Goal: Transaction & Acquisition: Obtain resource

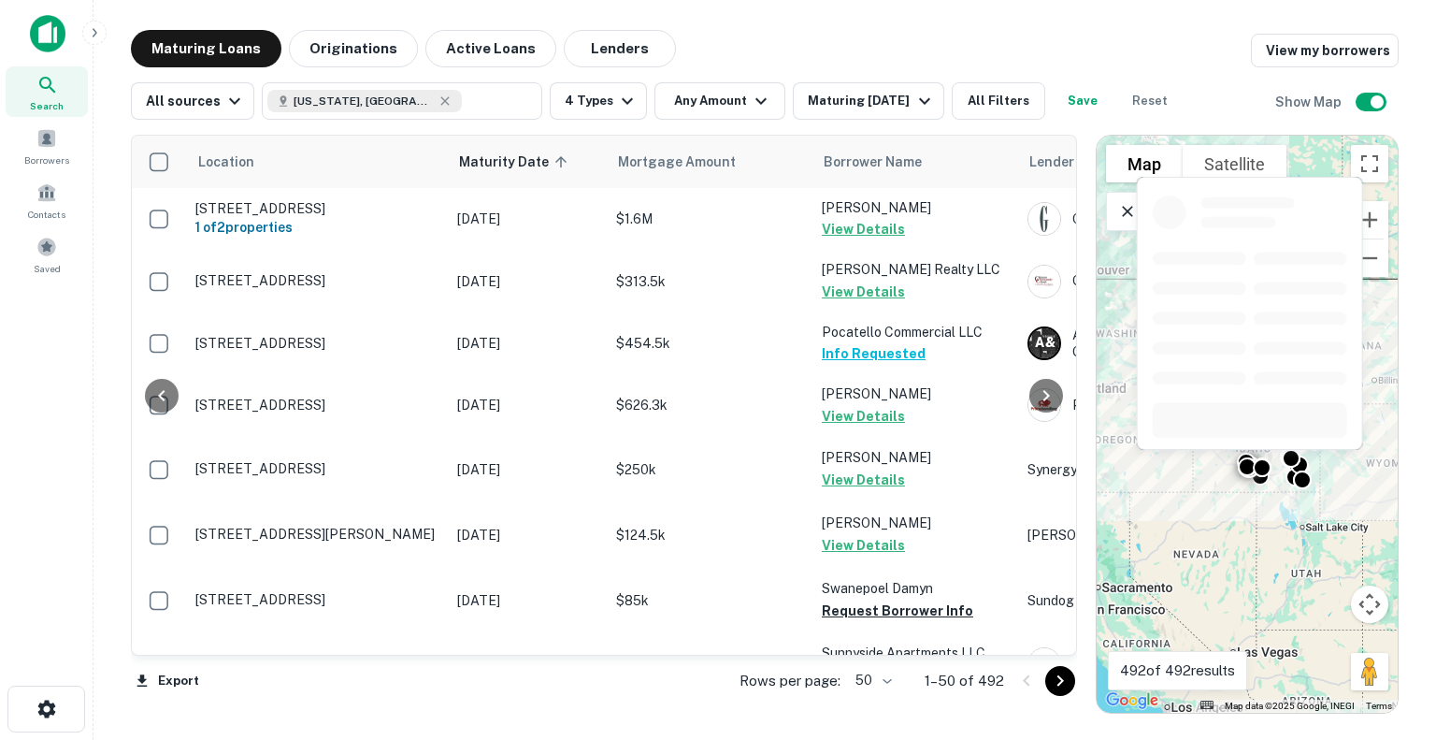
scroll to position [2276, 88]
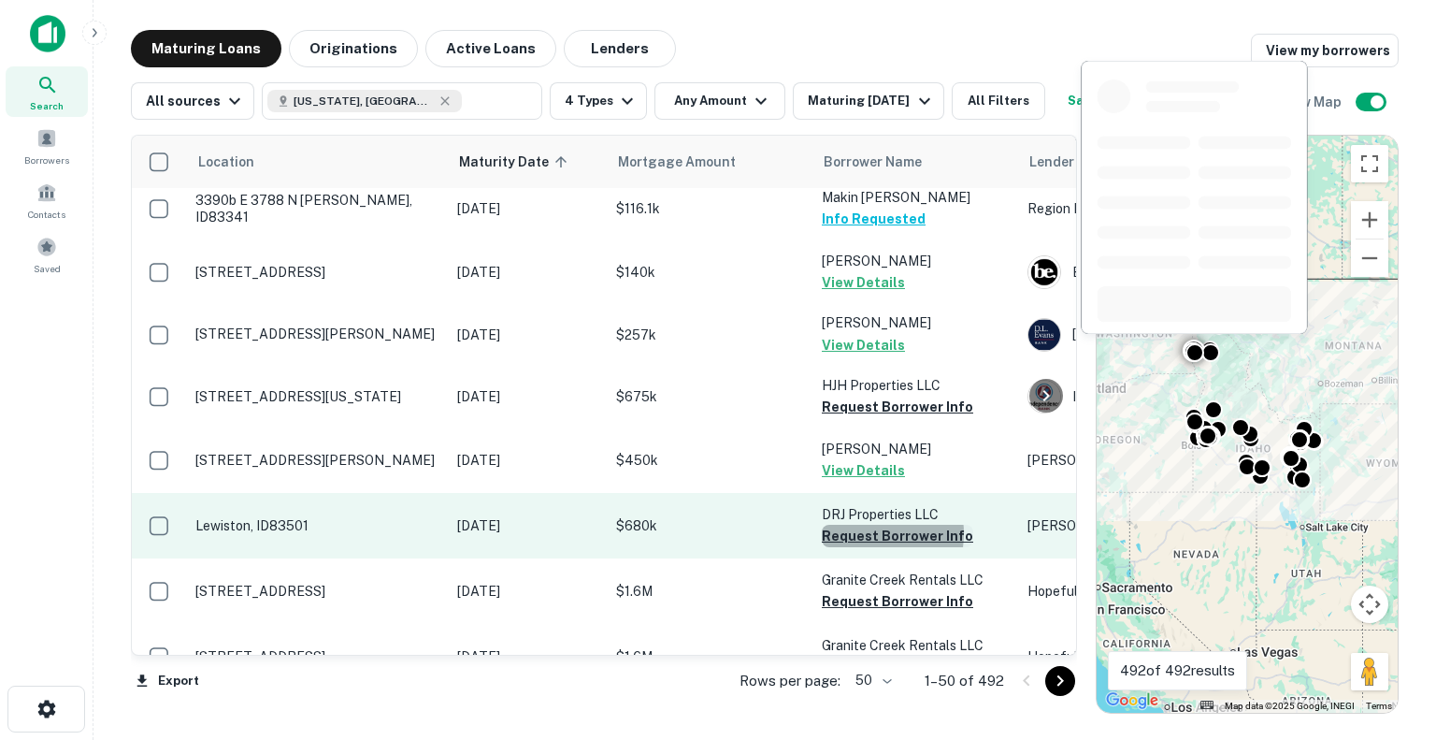
click at [871, 524] on button "Request Borrower Info" at bounding box center [897, 535] width 151 height 22
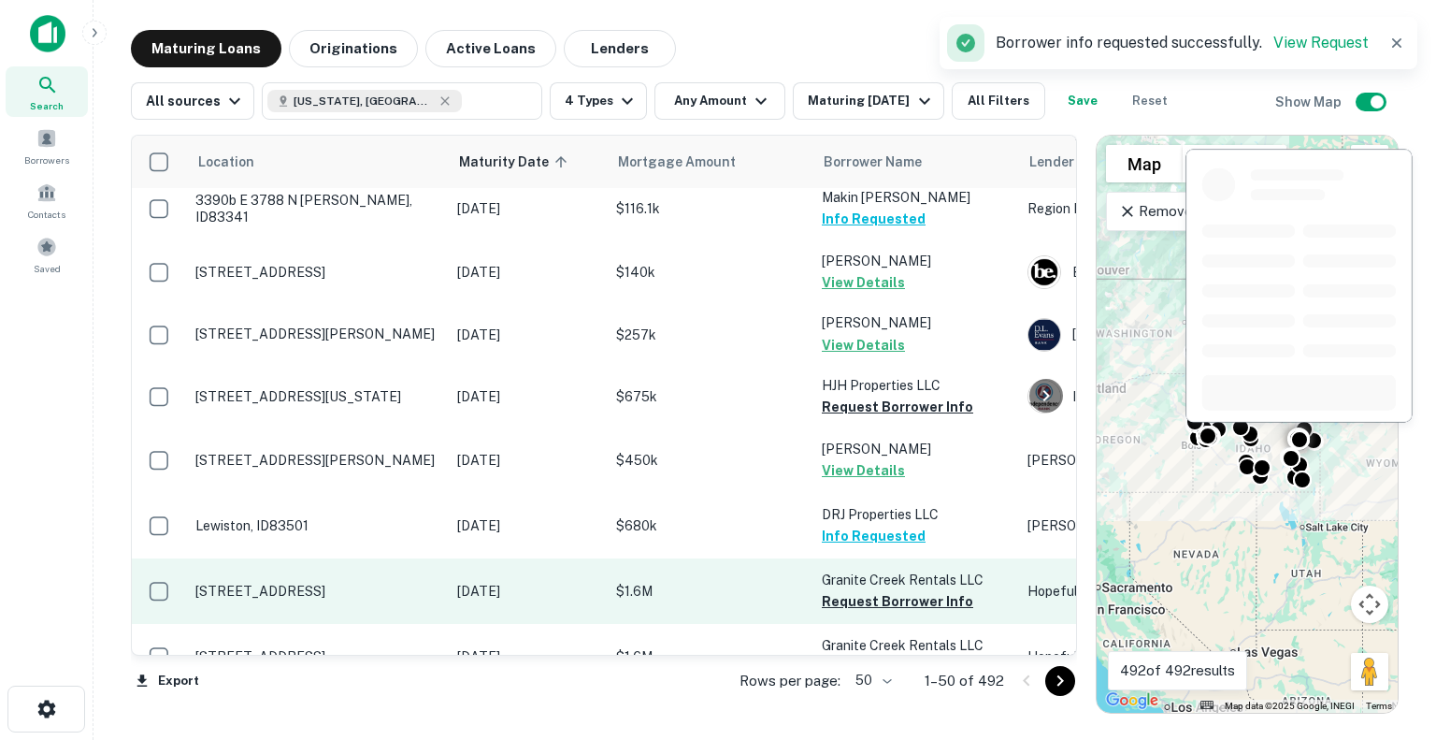
click at [865, 395] on button "Request Borrower Info" at bounding box center [897, 406] width 151 height 22
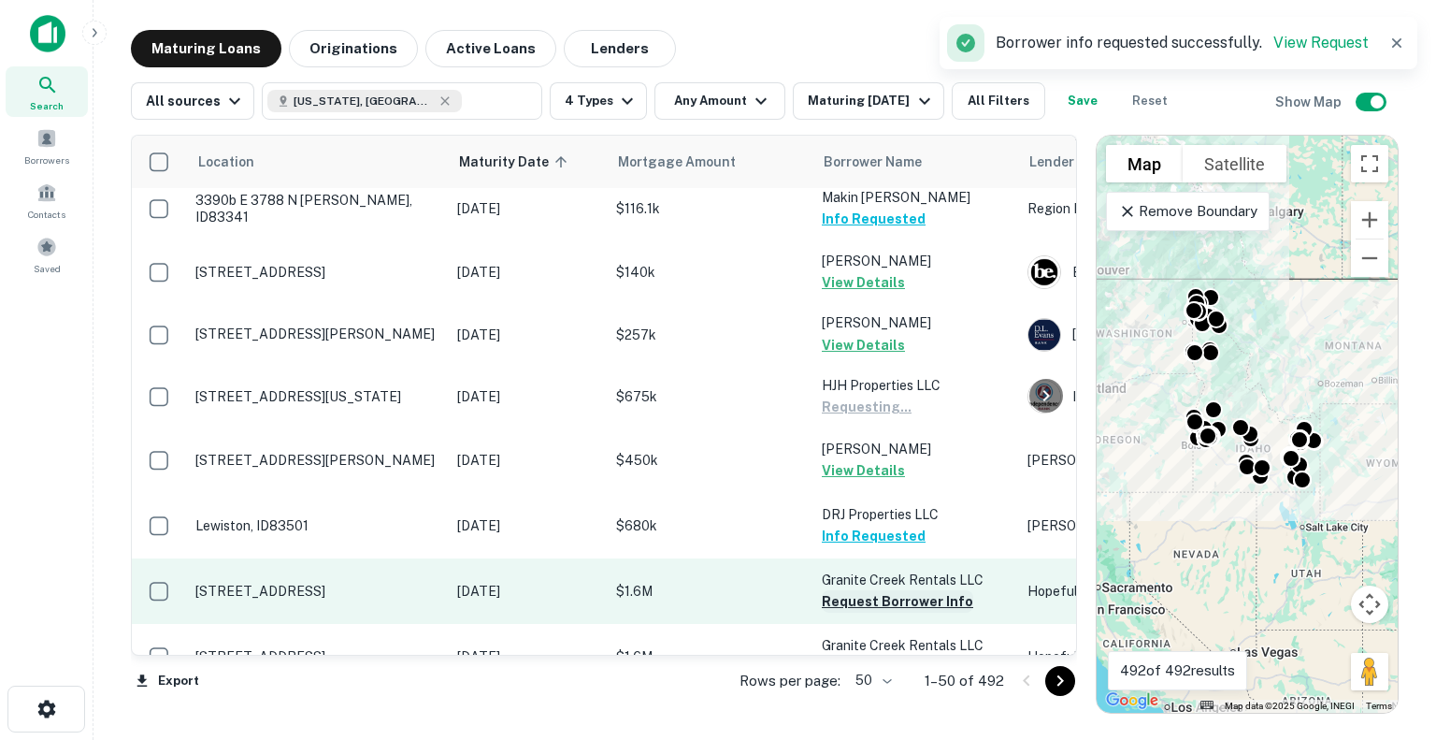
click at [906, 590] on button "Request Borrower Info" at bounding box center [897, 601] width 151 height 22
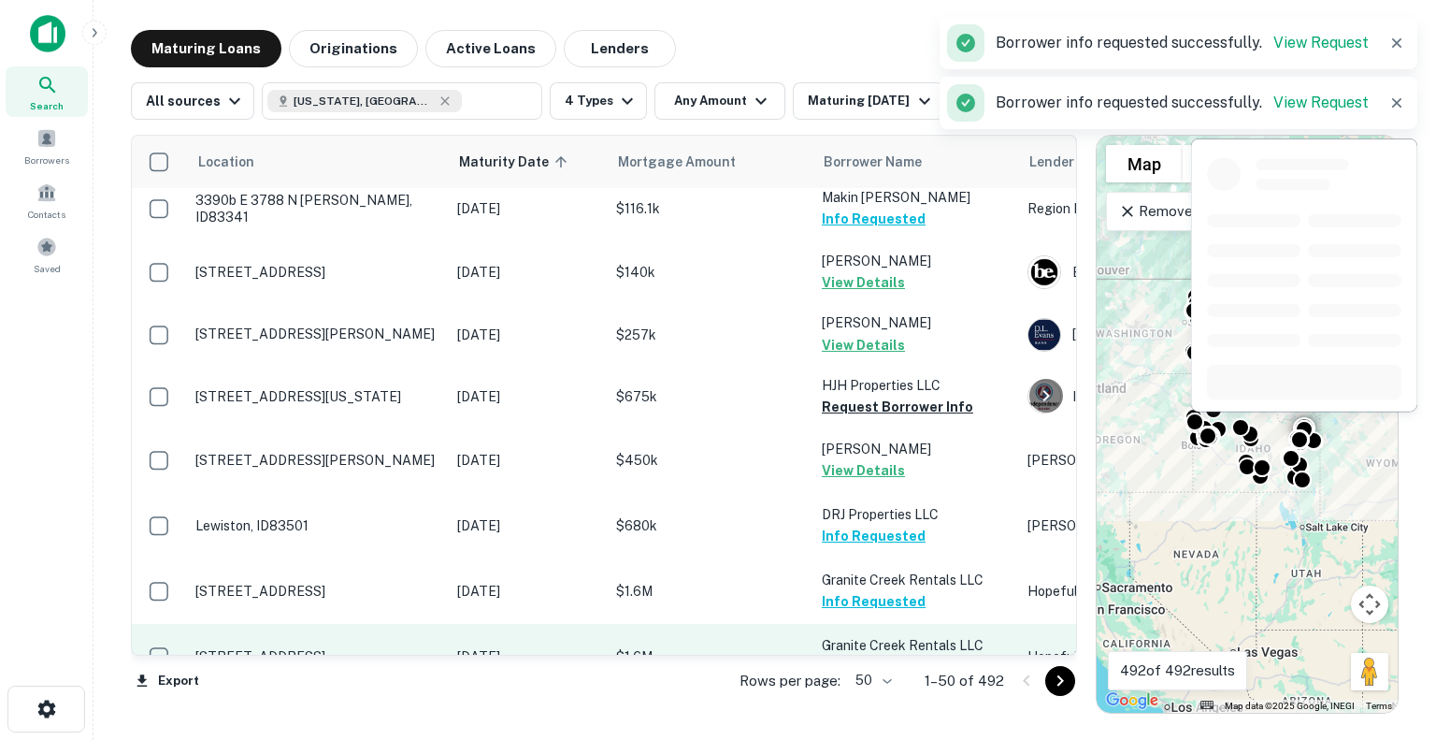
click at [906, 655] on button "Request Borrower Info" at bounding box center [897, 666] width 151 height 22
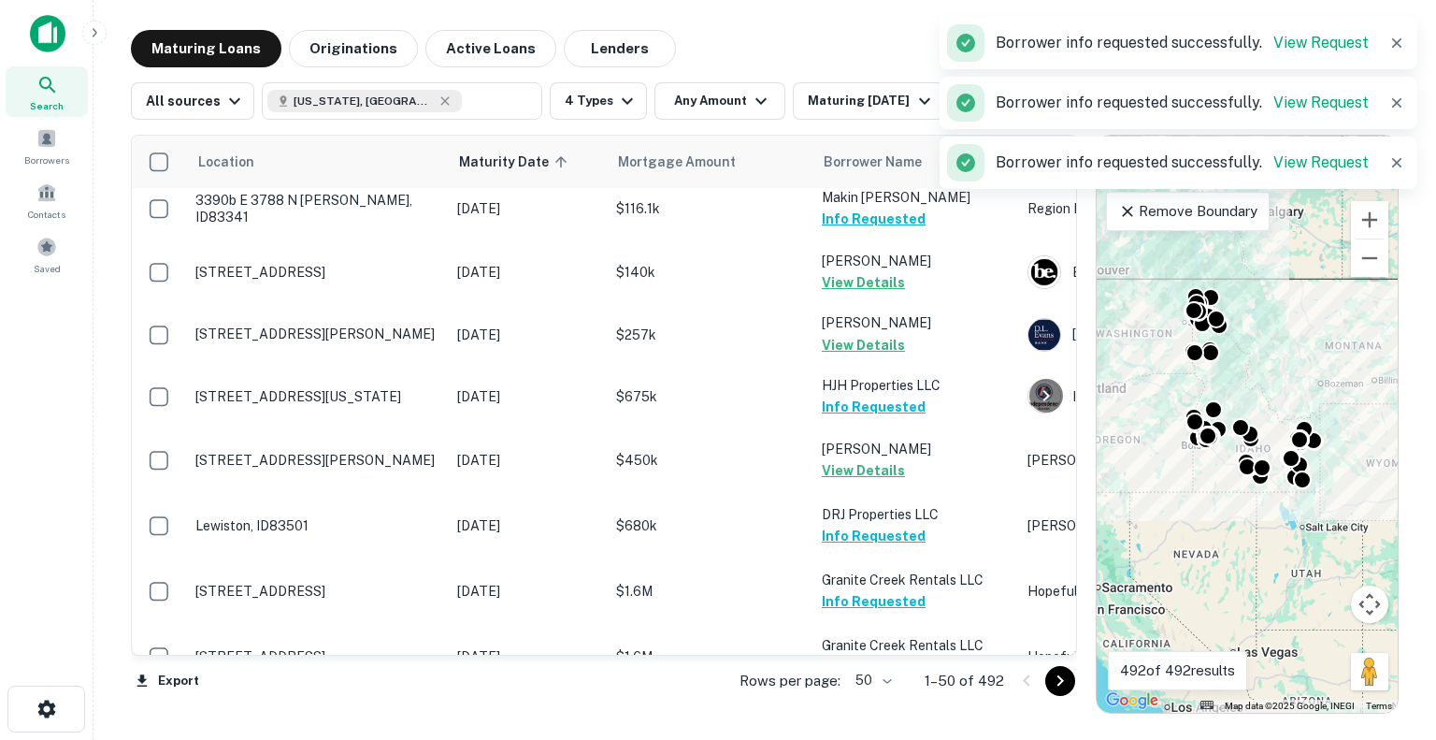
scroll to position [2650, 0]
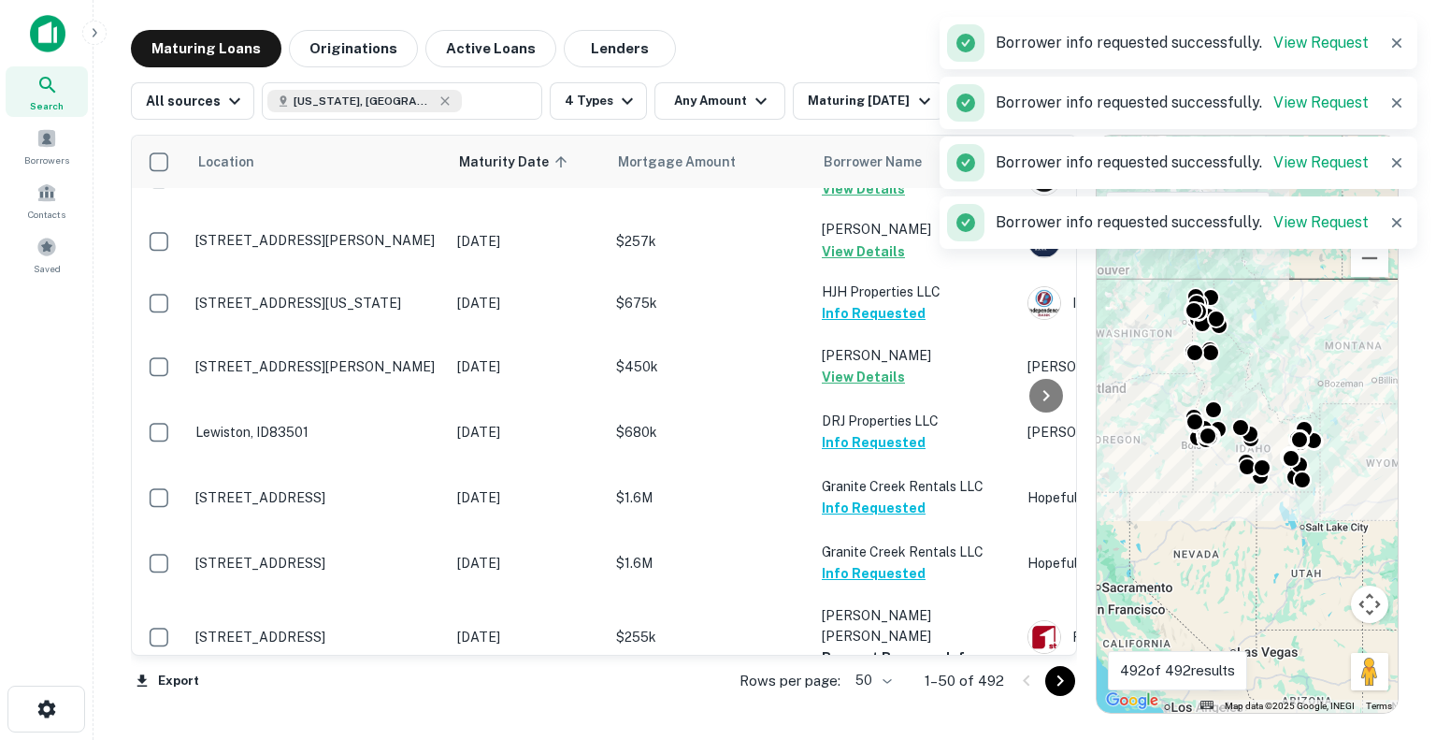
click at [887, 709] on button "Request Borrower Info" at bounding box center [897, 720] width 151 height 22
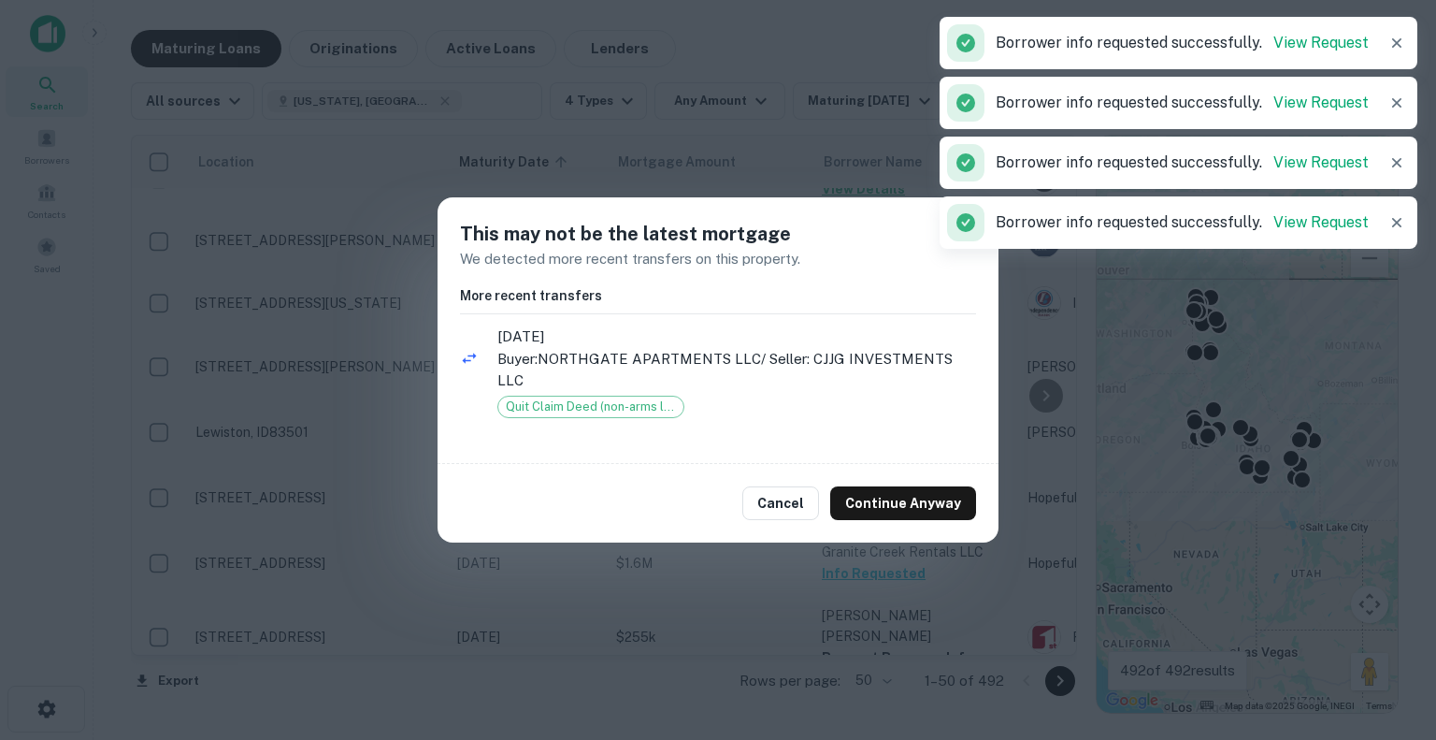
click at [884, 493] on button "Continue Anyway" at bounding box center [903, 503] width 146 height 34
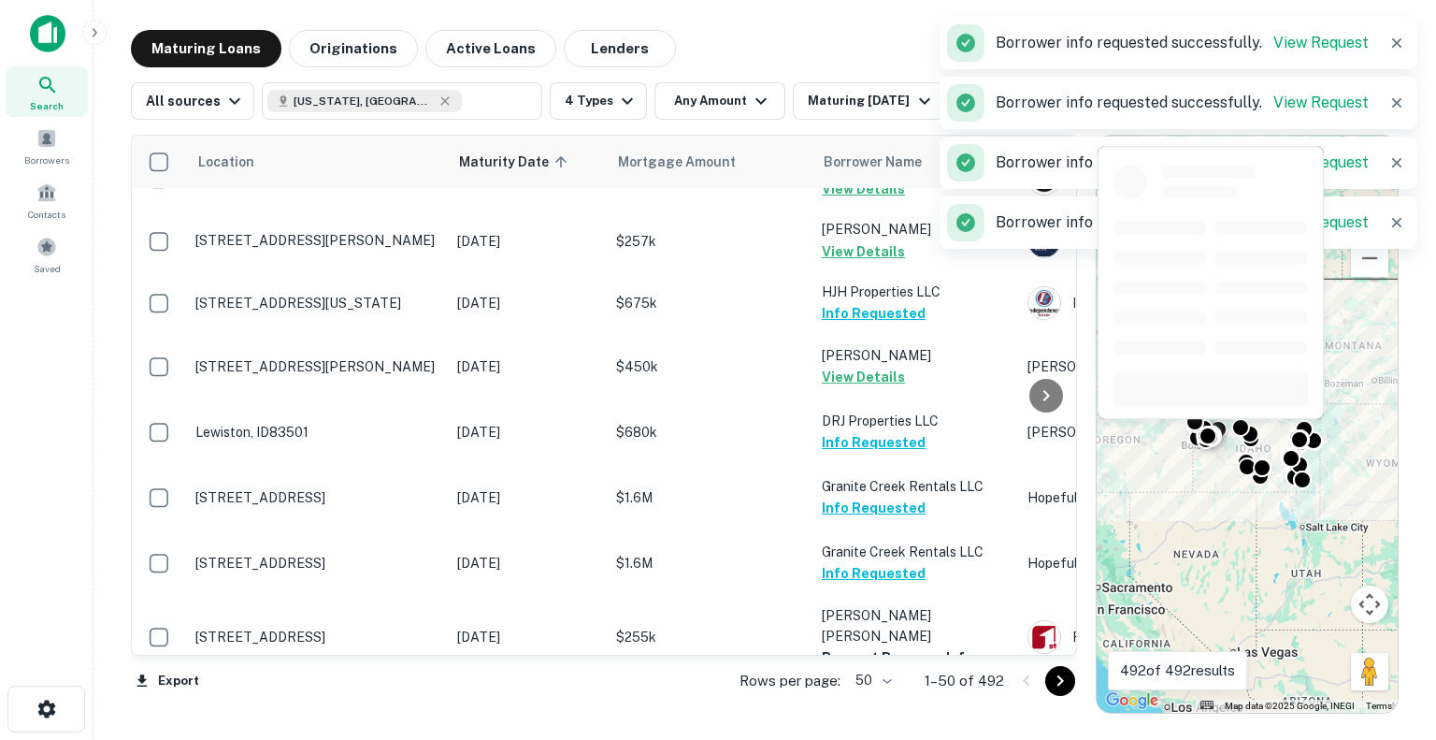
scroll to position [2724, 0]
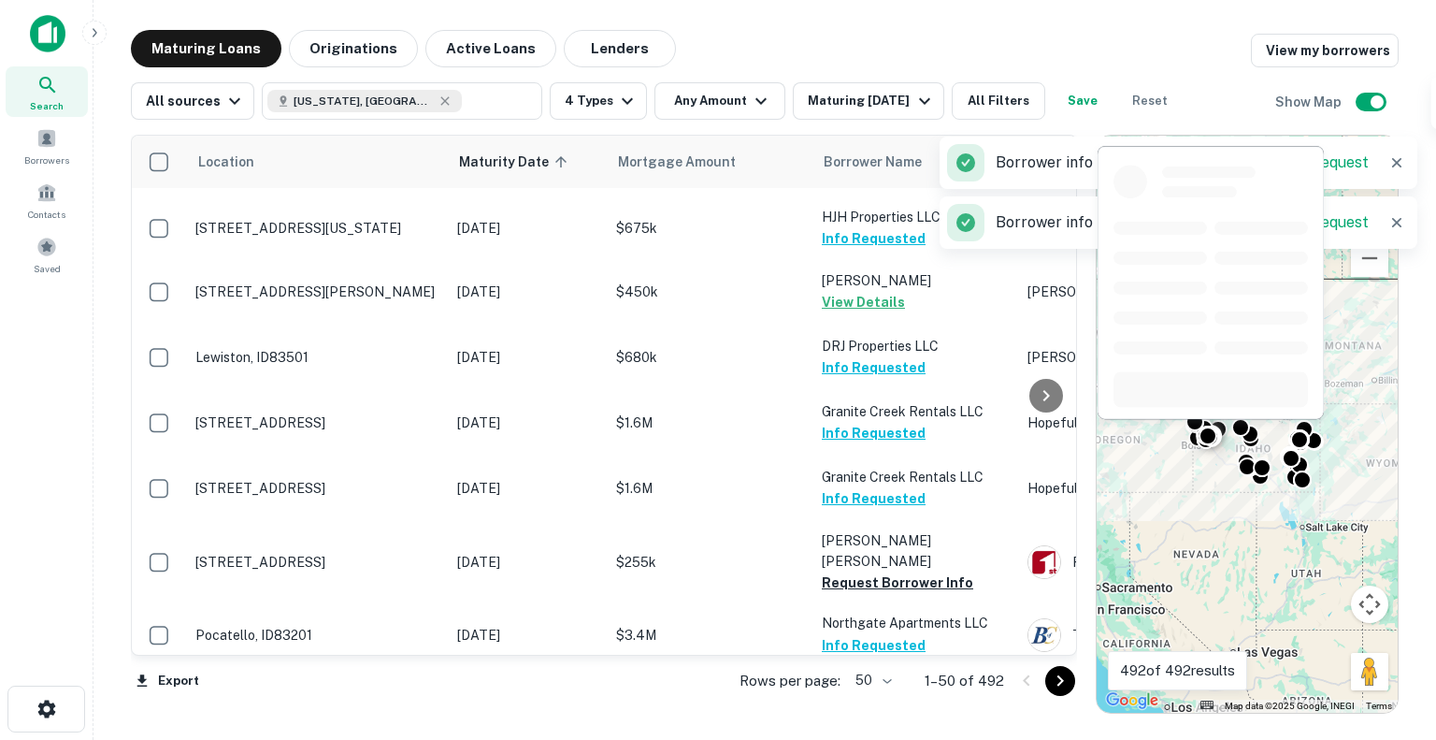
click at [880, 696] on button "Request Borrower Info" at bounding box center [897, 707] width 151 height 22
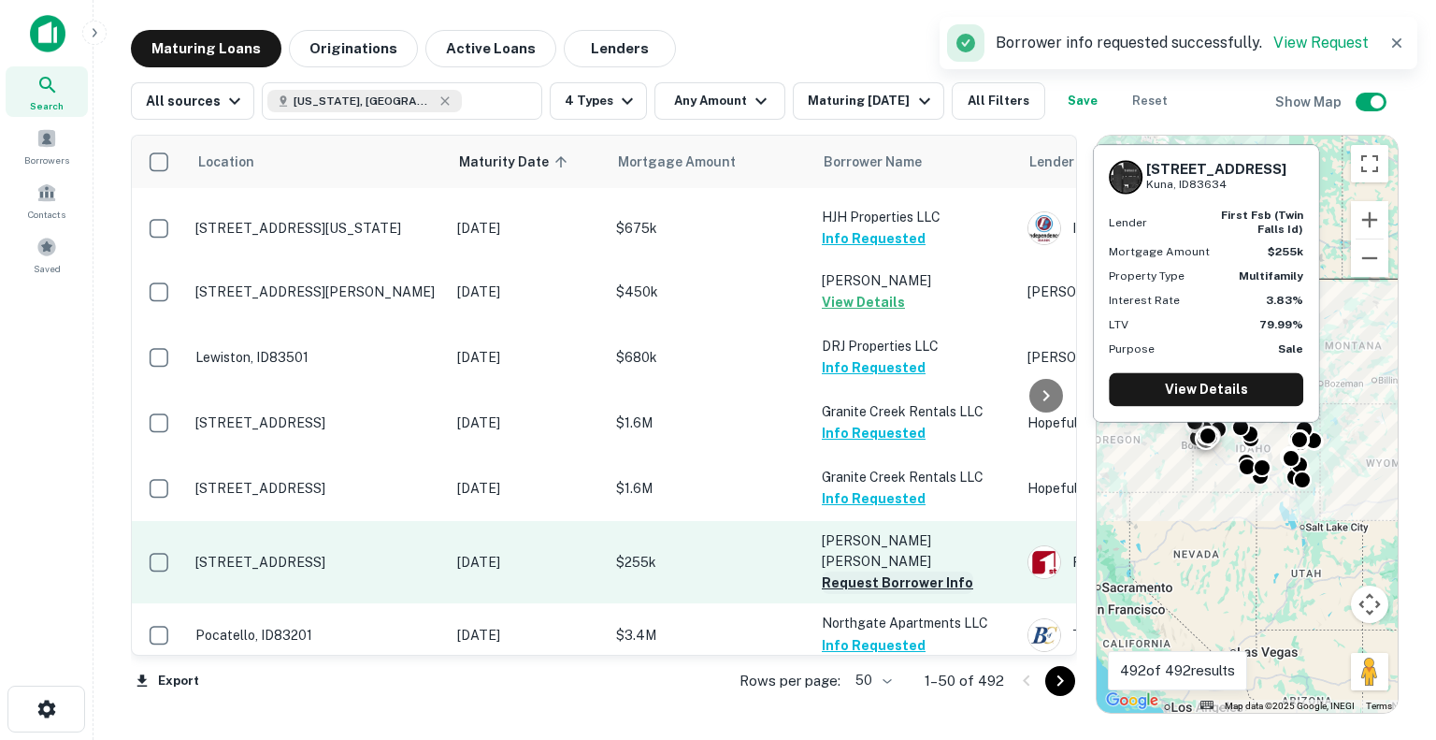
click at [883, 571] on button "Request Borrower Info" at bounding box center [897, 582] width 151 height 22
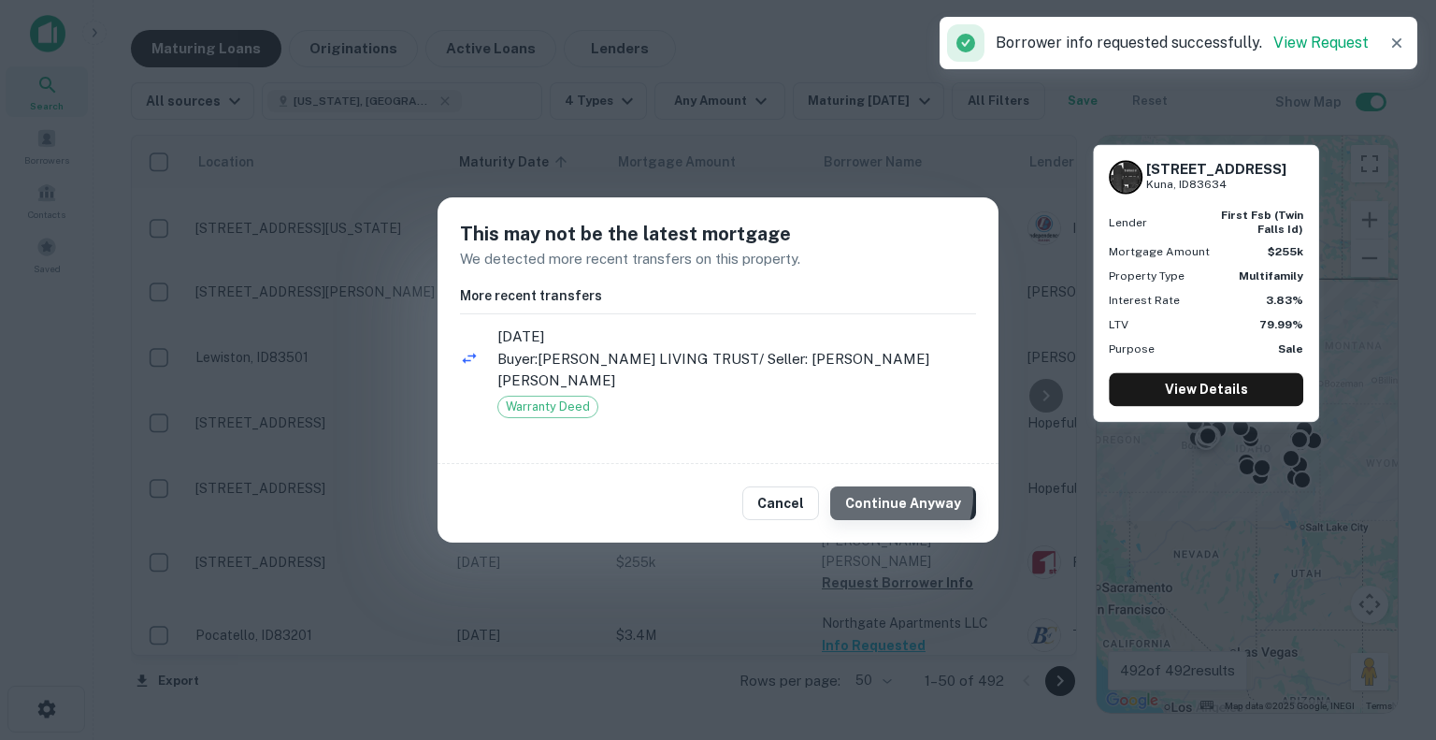
click at [895, 496] on button "Continue Anyway" at bounding box center [903, 503] width 146 height 34
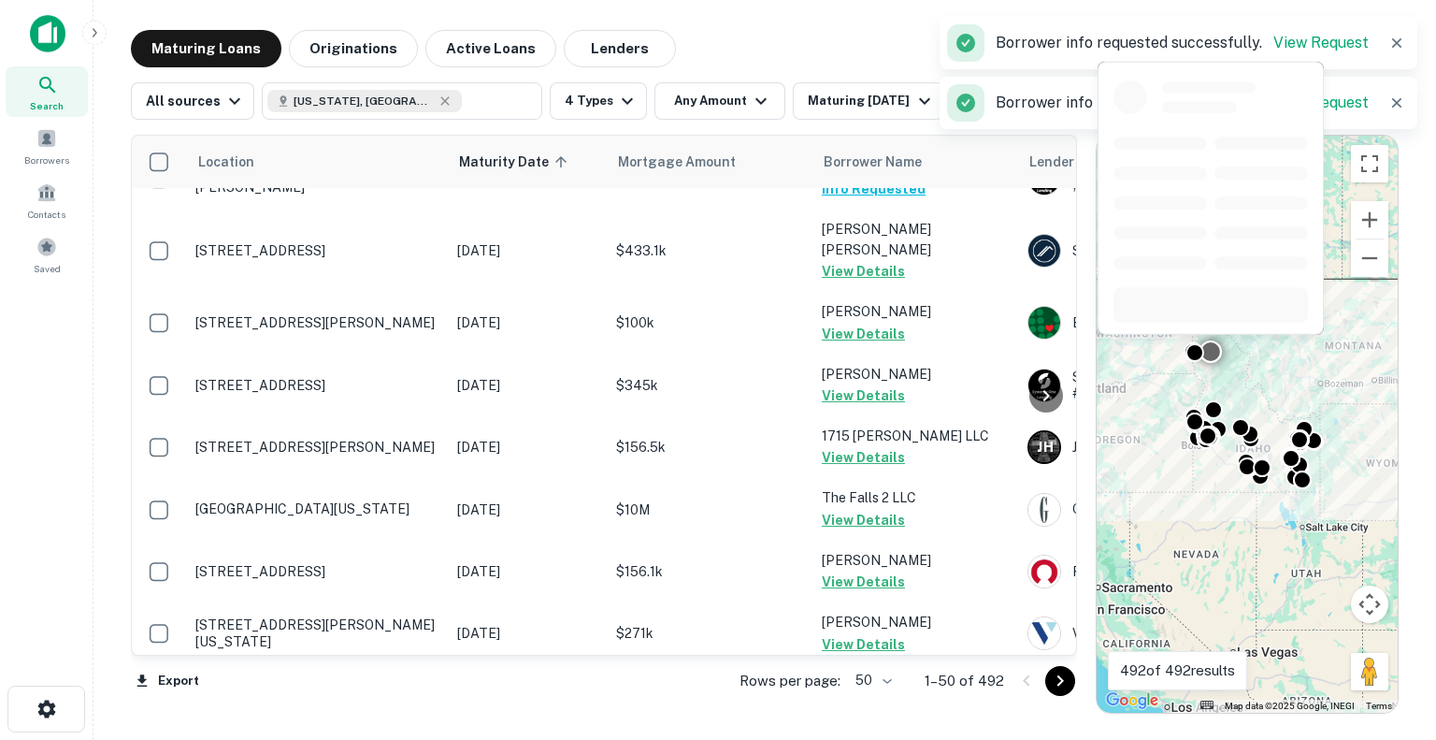
scroll to position [1789, 0]
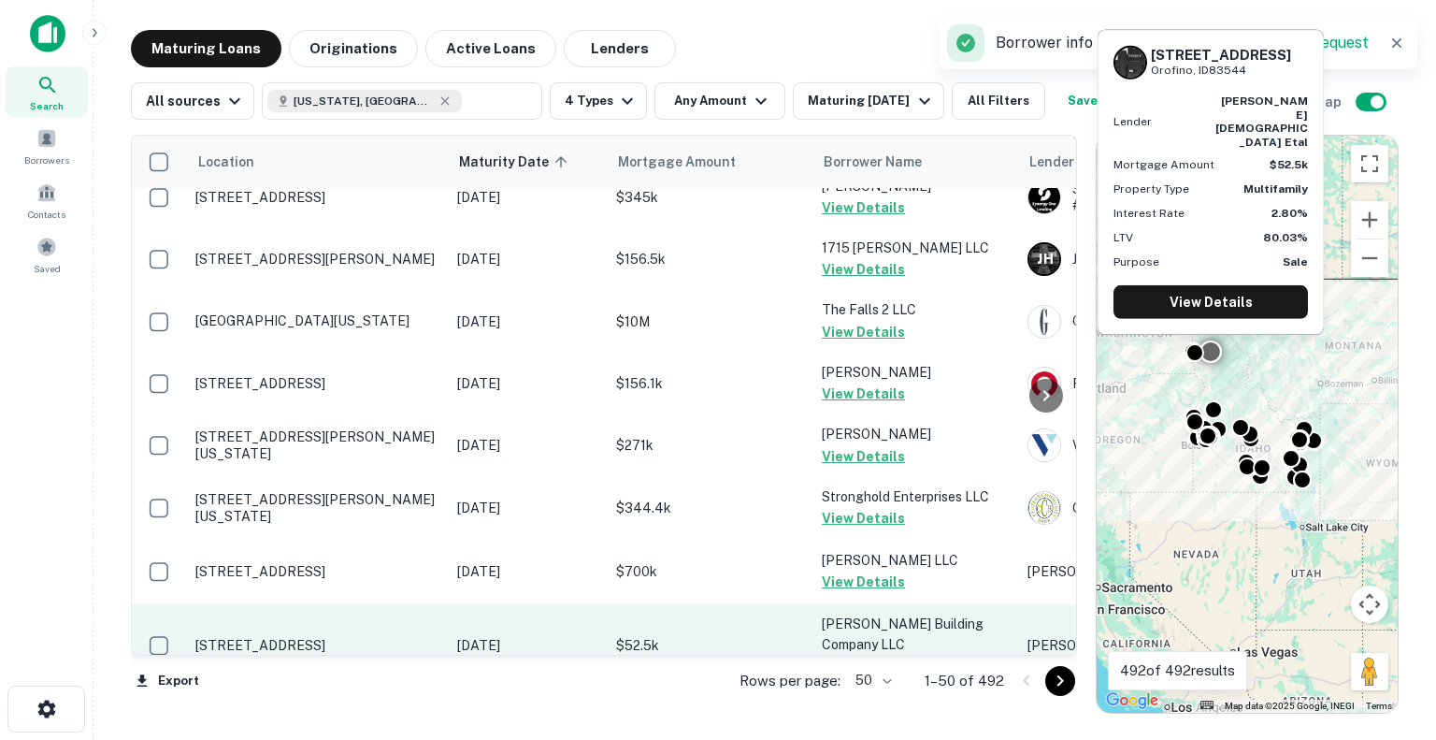
click at [862, 654] on button "Request Borrower Info" at bounding box center [897, 665] width 151 height 22
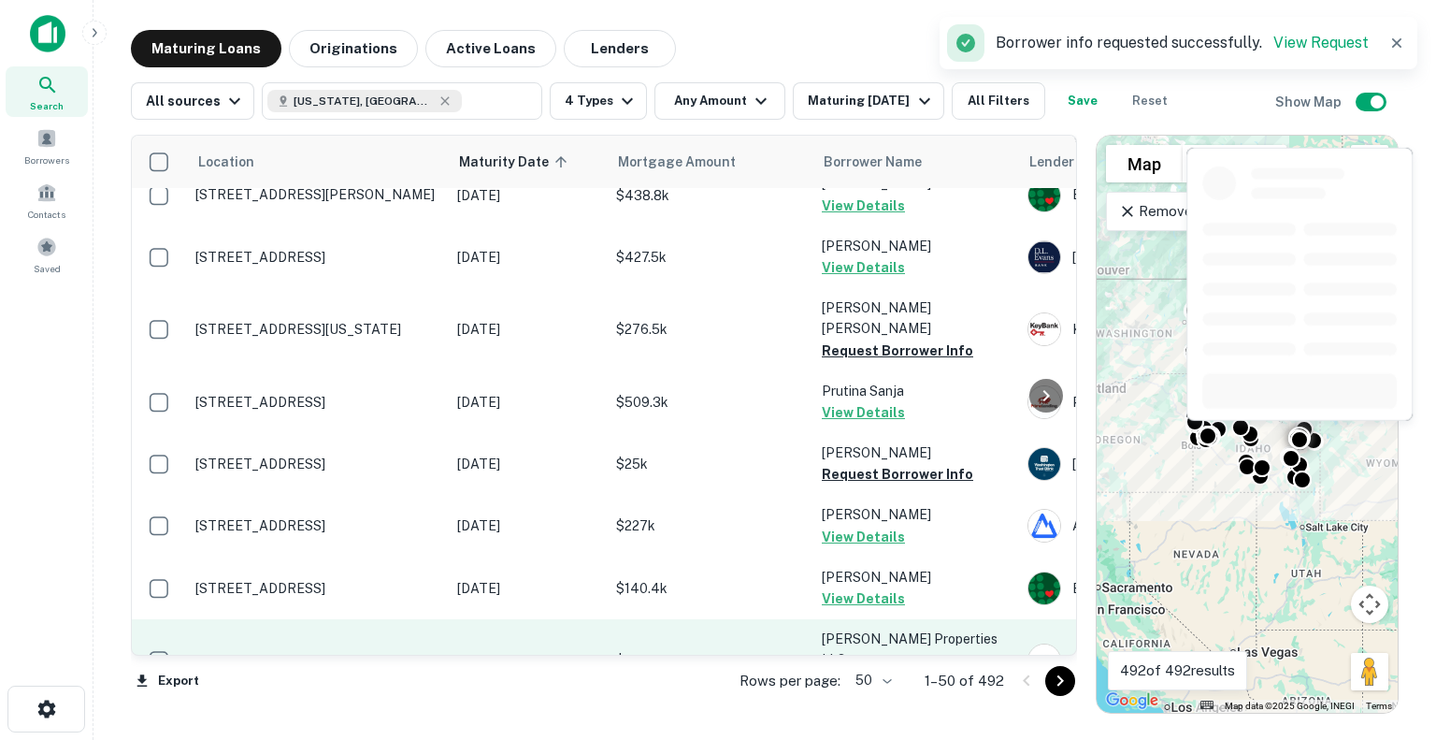
scroll to position [668, 0]
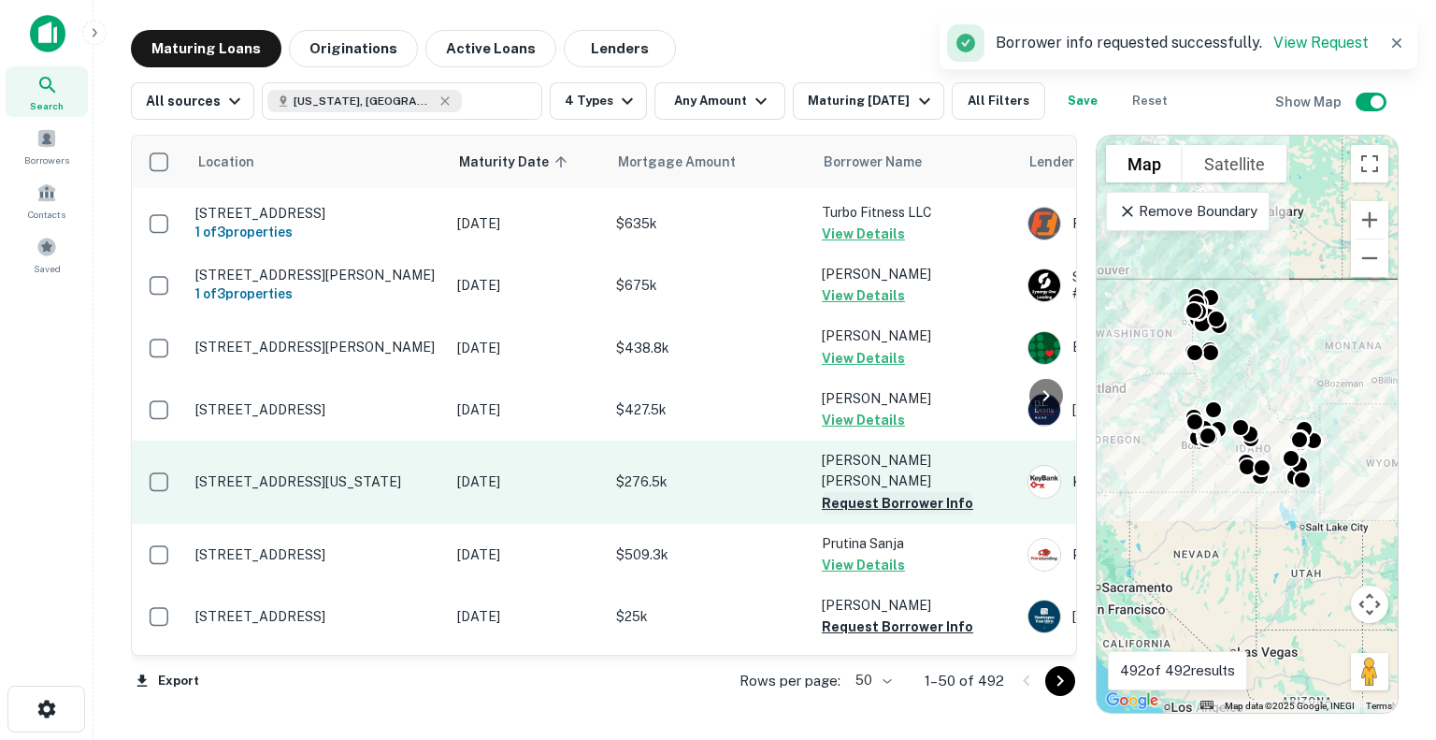
click at [876, 492] on button "Request Borrower Info" at bounding box center [897, 503] width 151 height 22
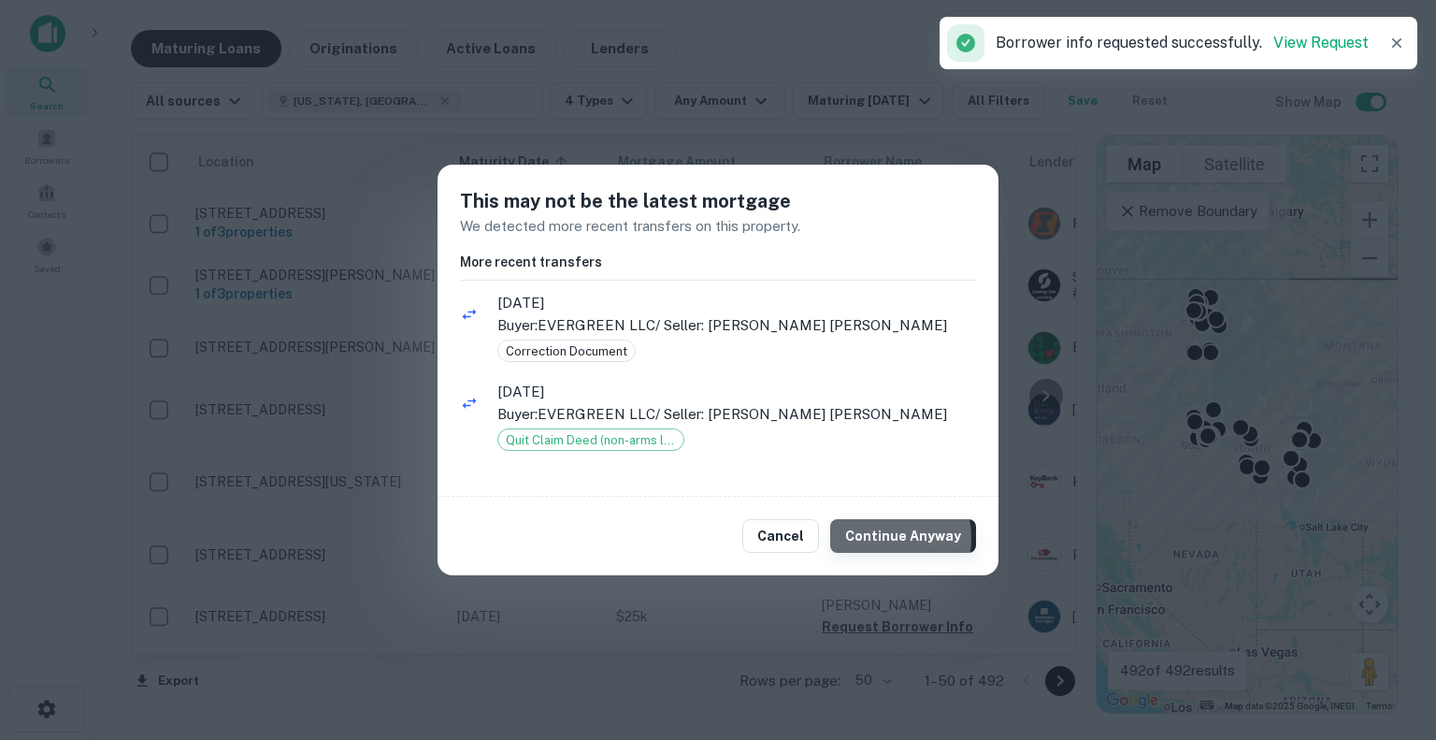
click at [876, 538] on button "Continue Anyway" at bounding box center [903, 536] width 146 height 34
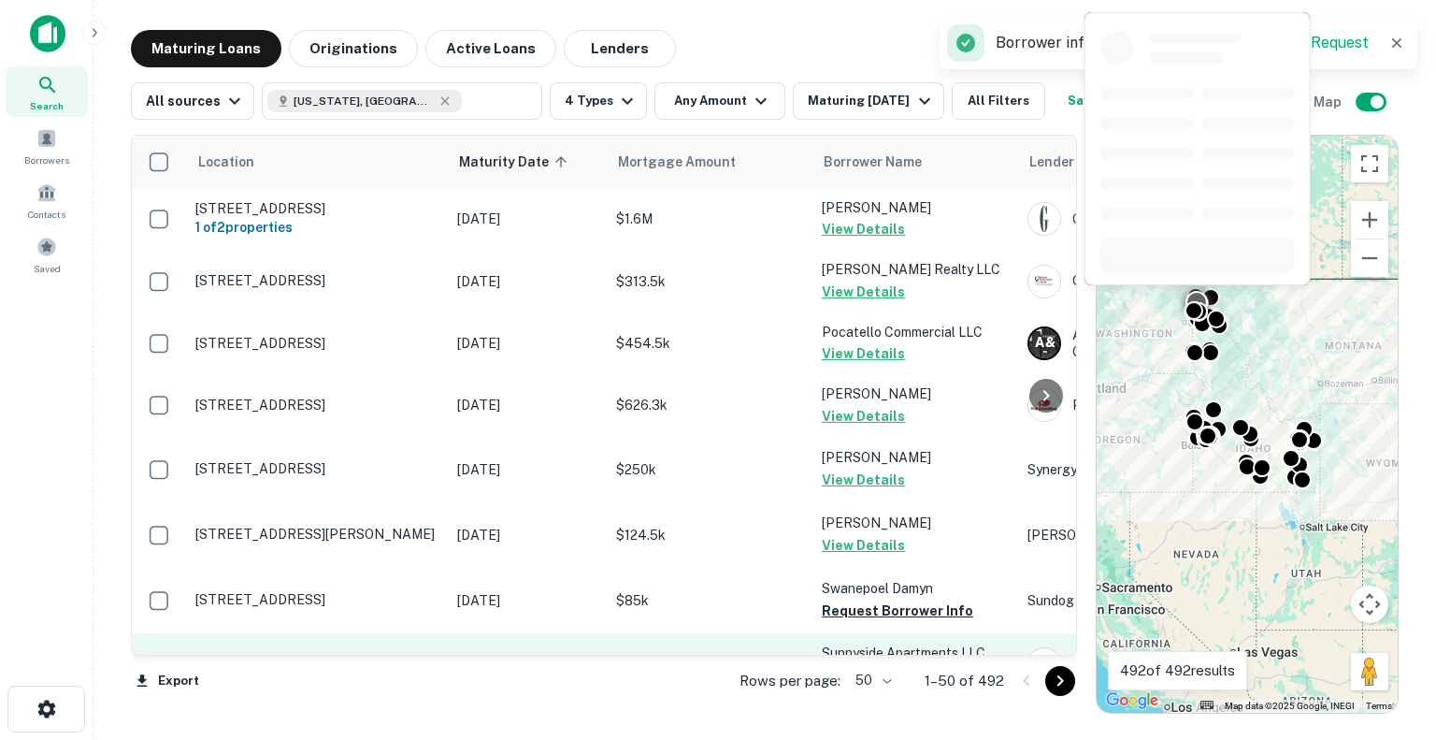
scroll to position [187, 0]
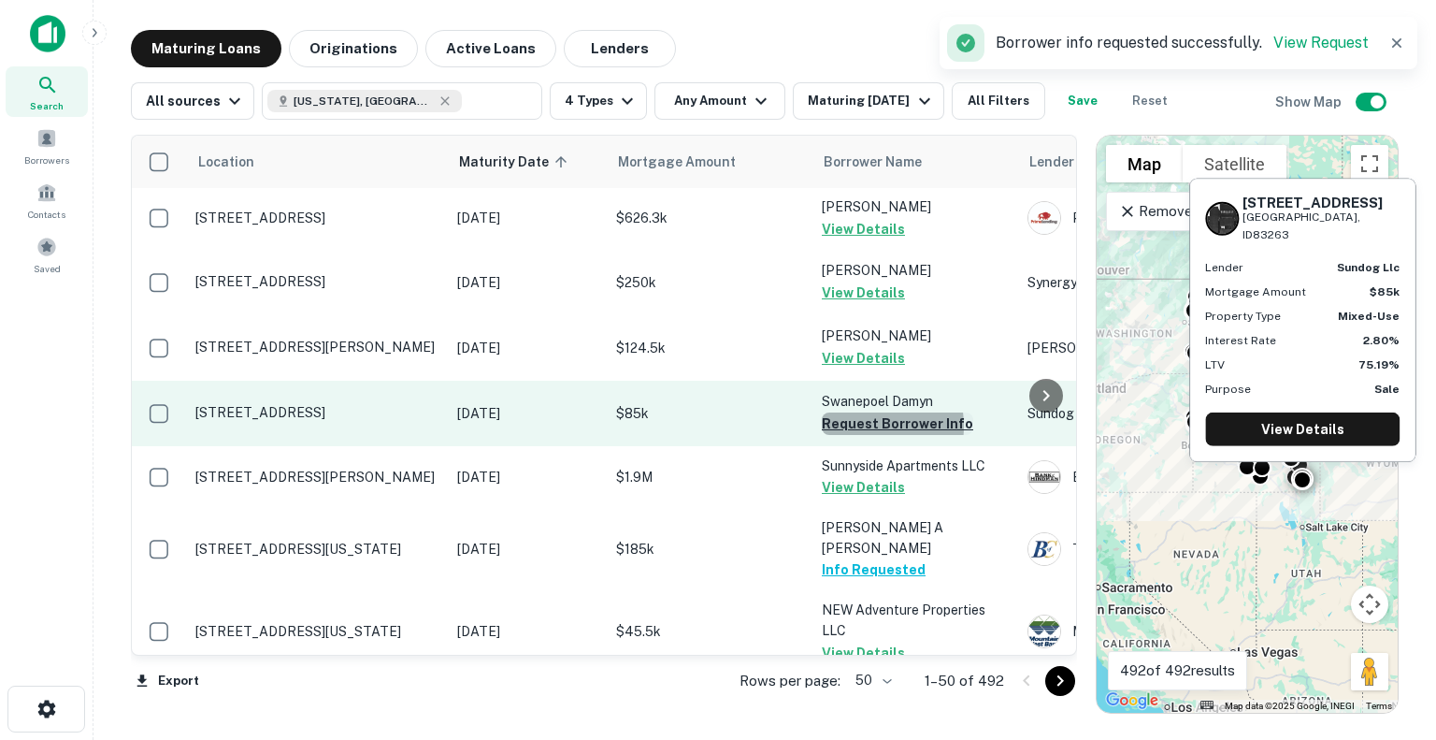
click at [866, 425] on button "Request Borrower Info" at bounding box center [897, 423] width 151 height 22
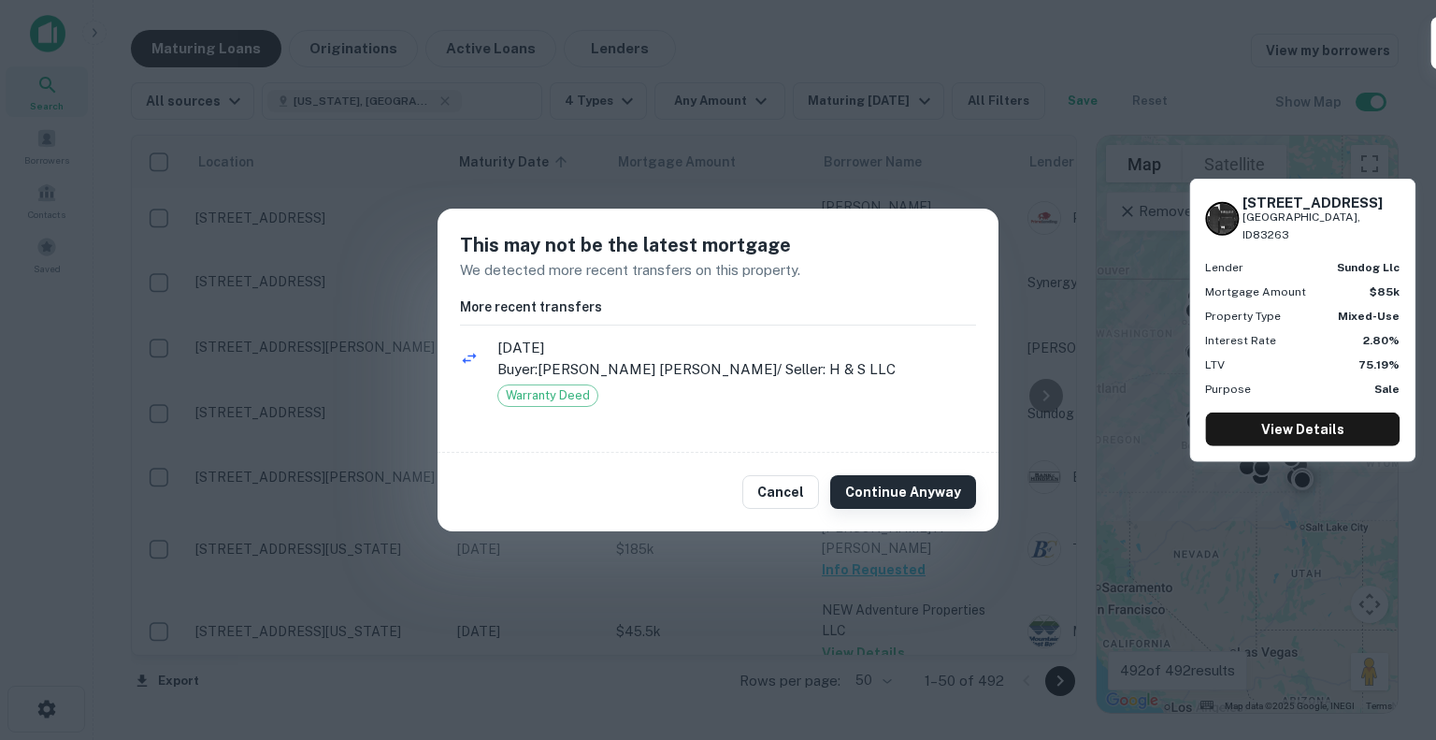
click at [879, 490] on button "Continue Anyway" at bounding box center [903, 492] width 146 height 34
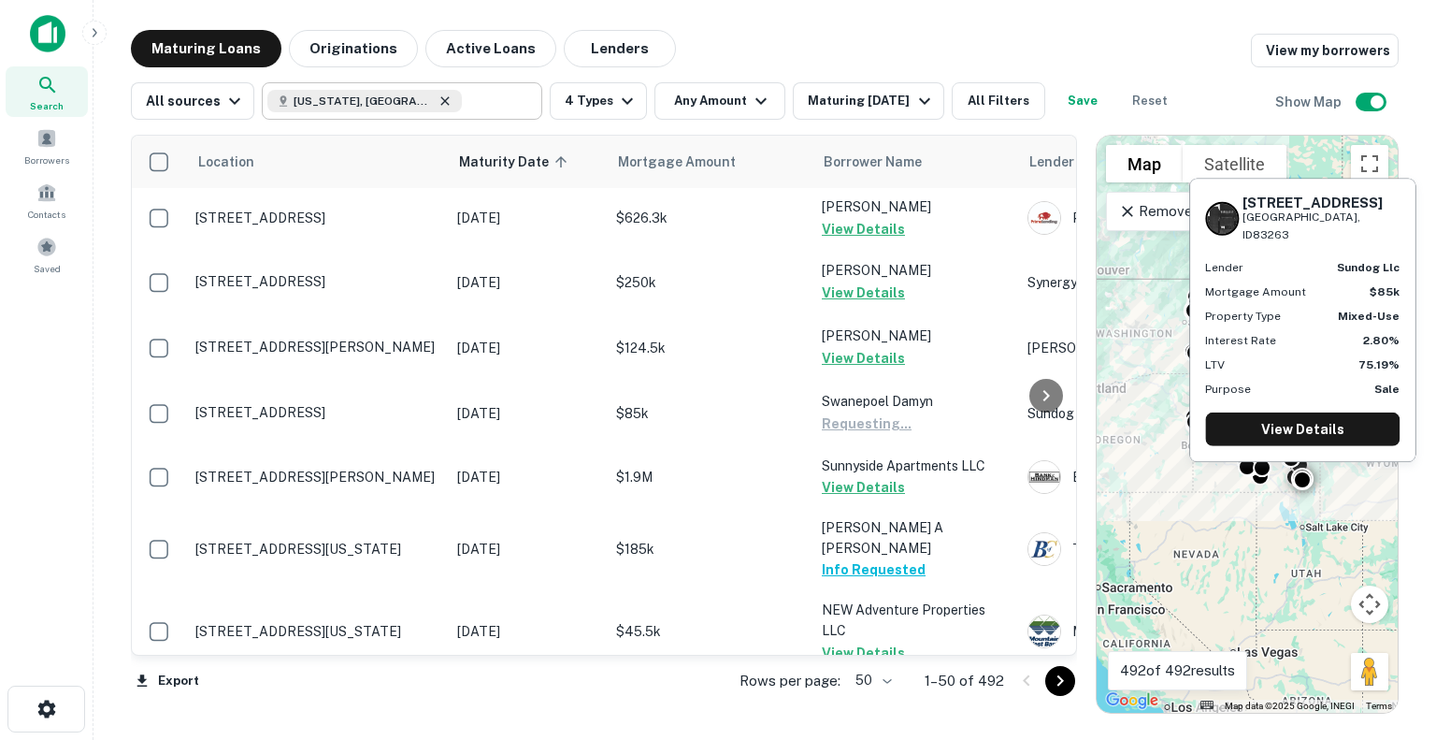
click at [438, 101] on icon at bounding box center [445, 100] width 15 height 15
type input "**********"
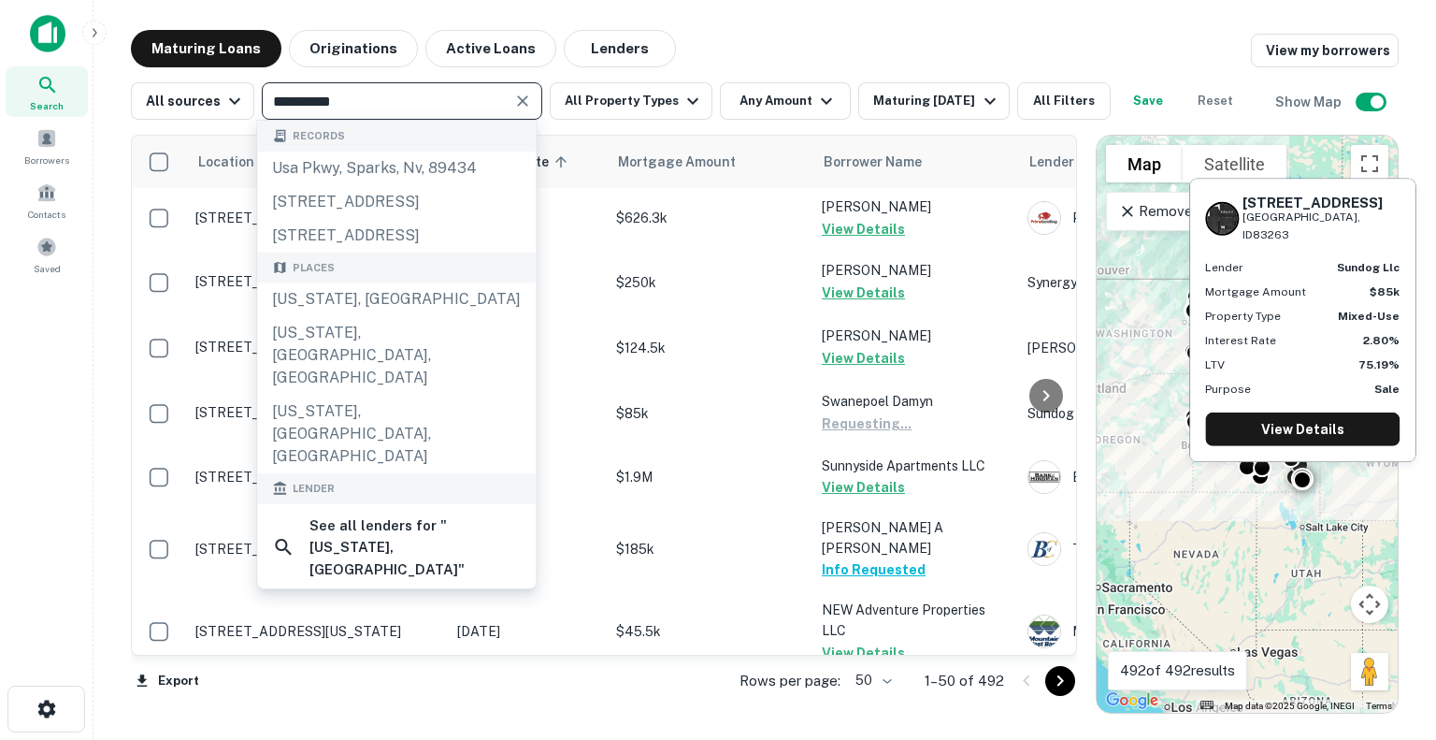
click at [522, 100] on icon "Clear" at bounding box center [522, 101] width 19 height 19
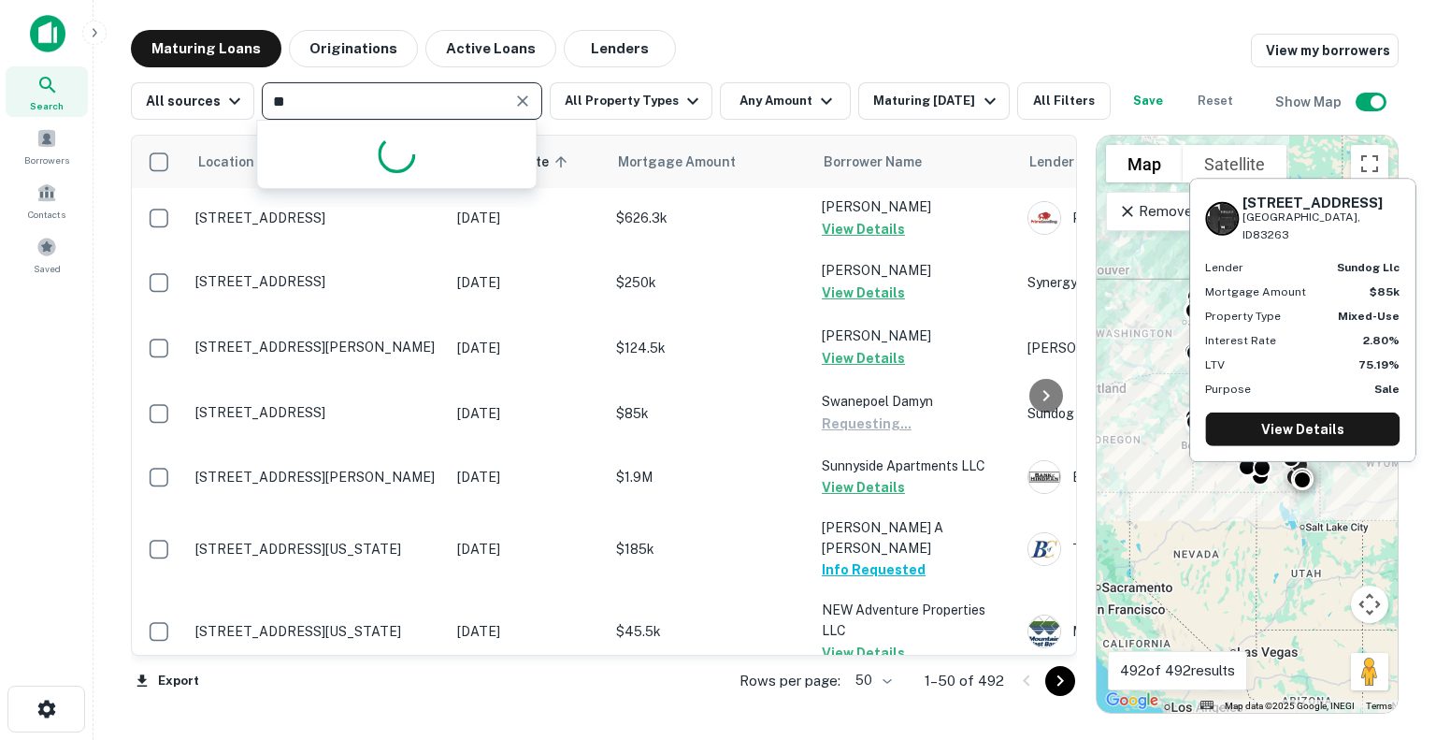
type input "*"
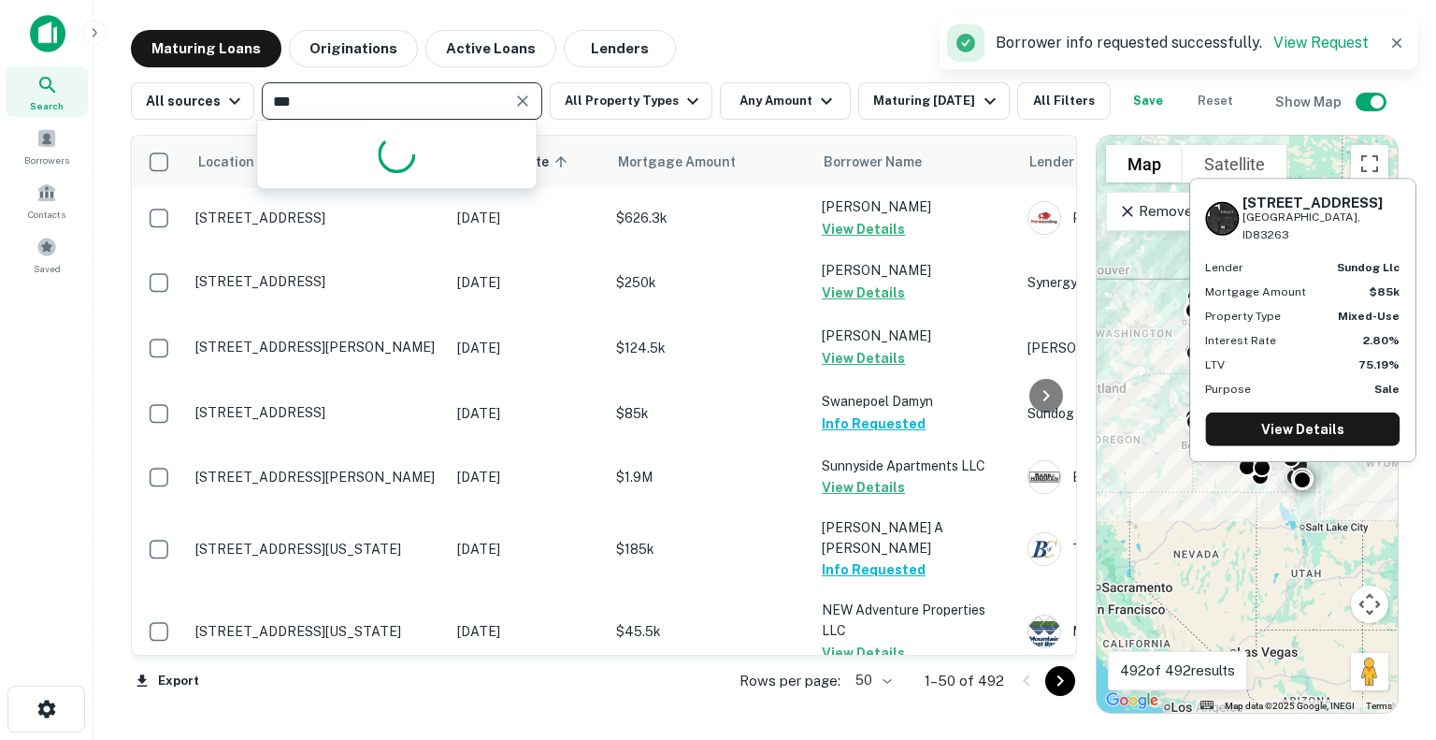
type input "****"
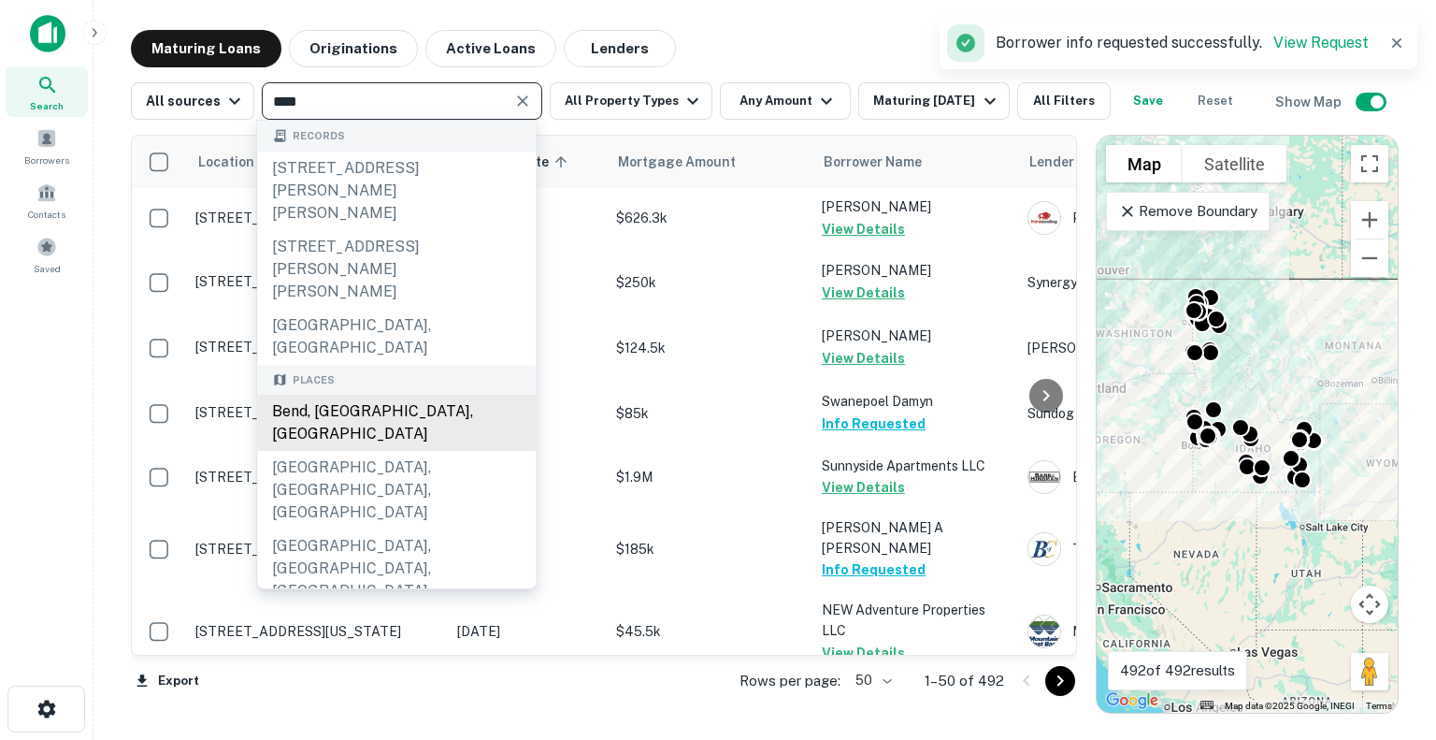
click at [392, 395] on div "Bend, OR, USA" at bounding box center [396, 423] width 279 height 56
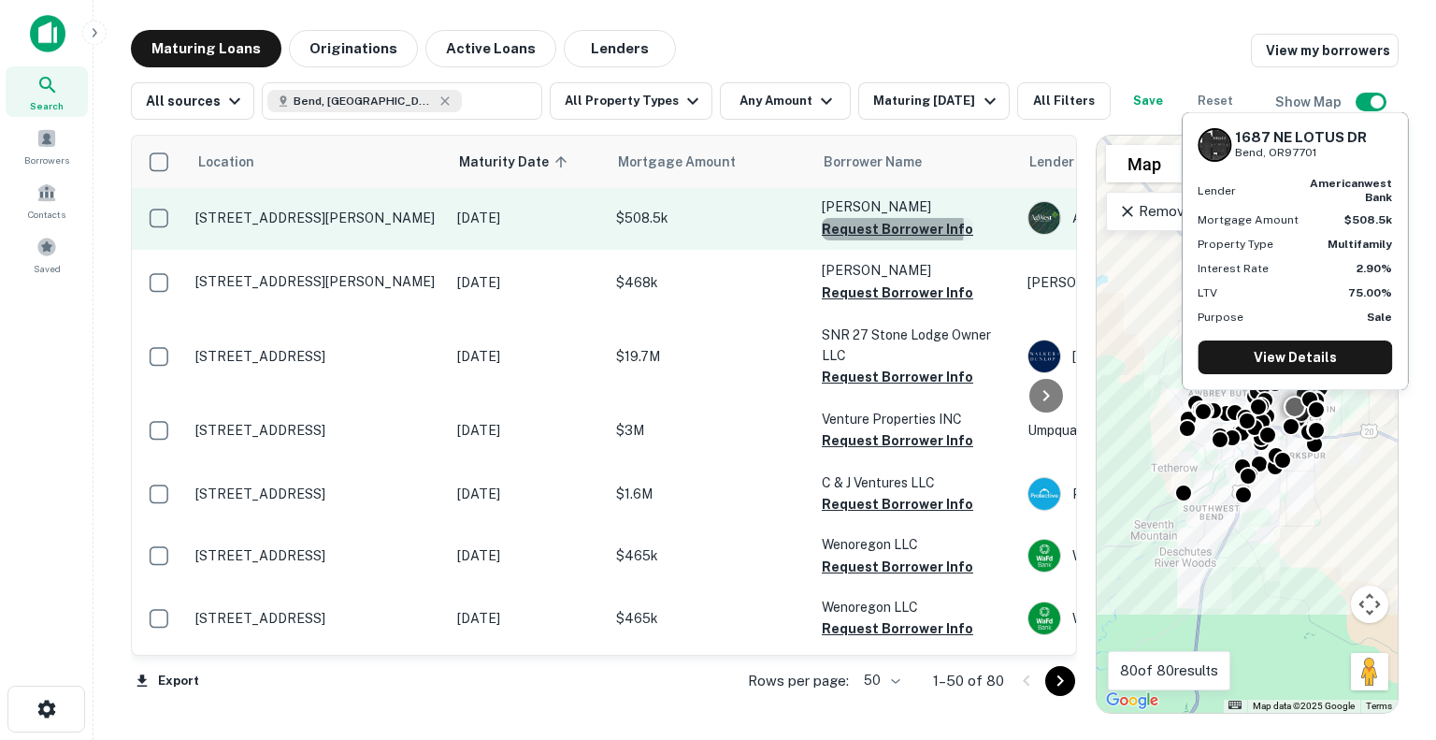
click at [883, 227] on button "Request Borrower Info" at bounding box center [897, 229] width 151 height 22
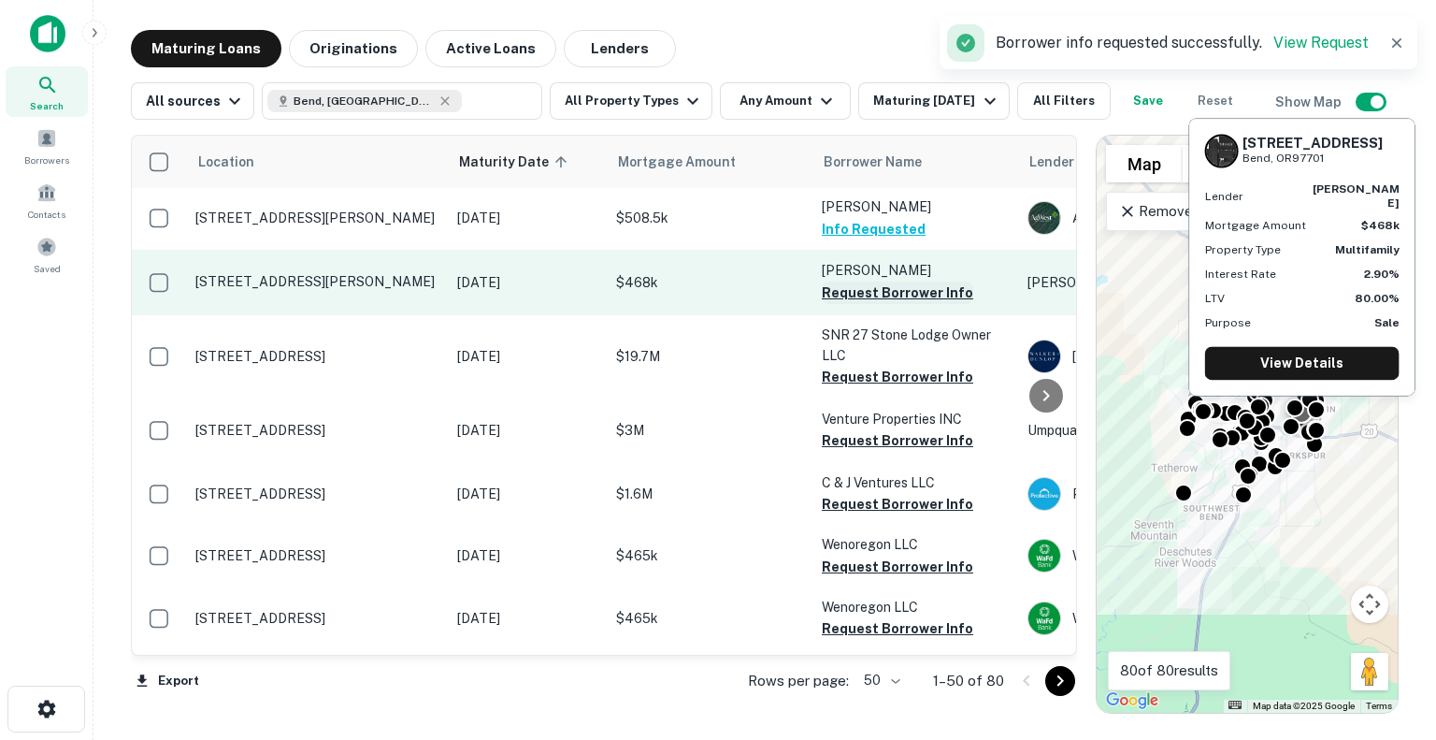
click at [853, 294] on button "Request Borrower Info" at bounding box center [897, 292] width 151 height 22
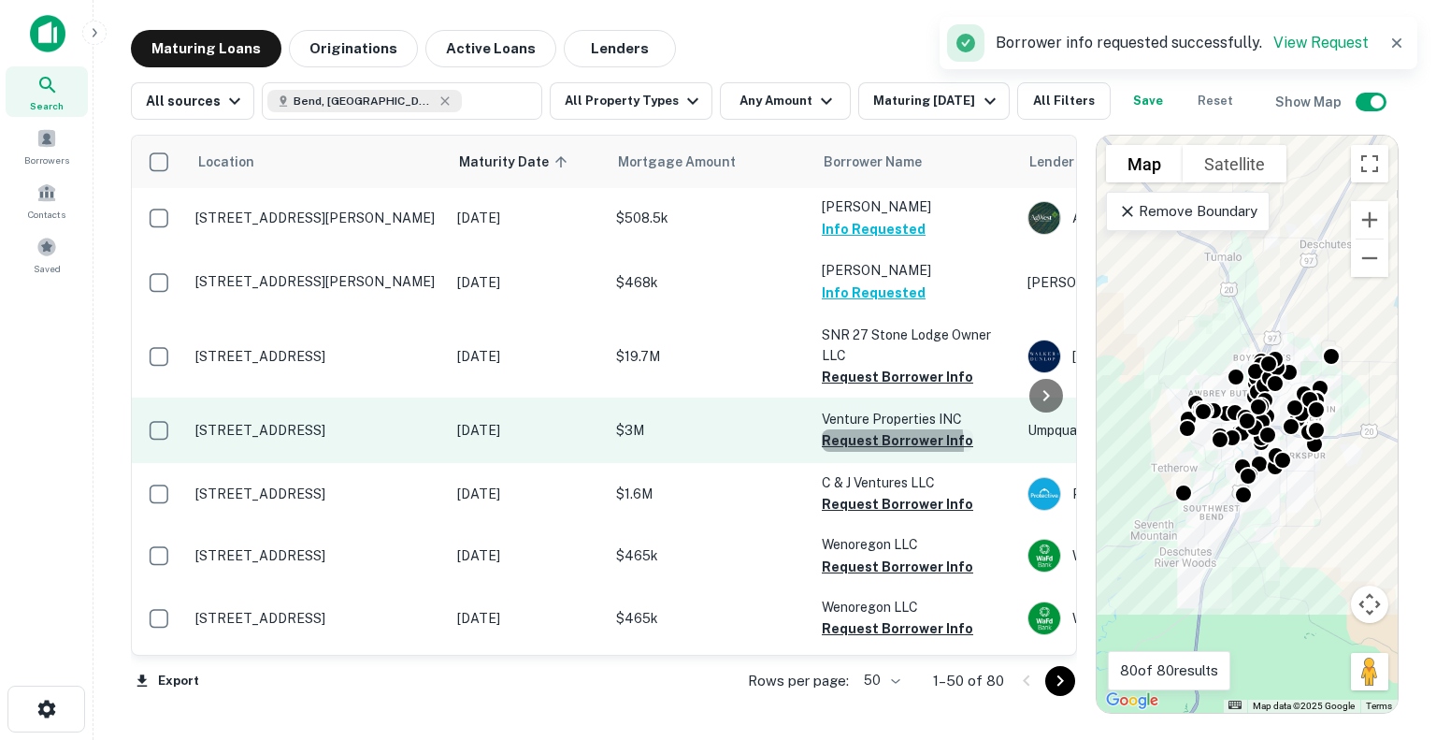
click at [844, 446] on button "Request Borrower Info" at bounding box center [897, 440] width 151 height 22
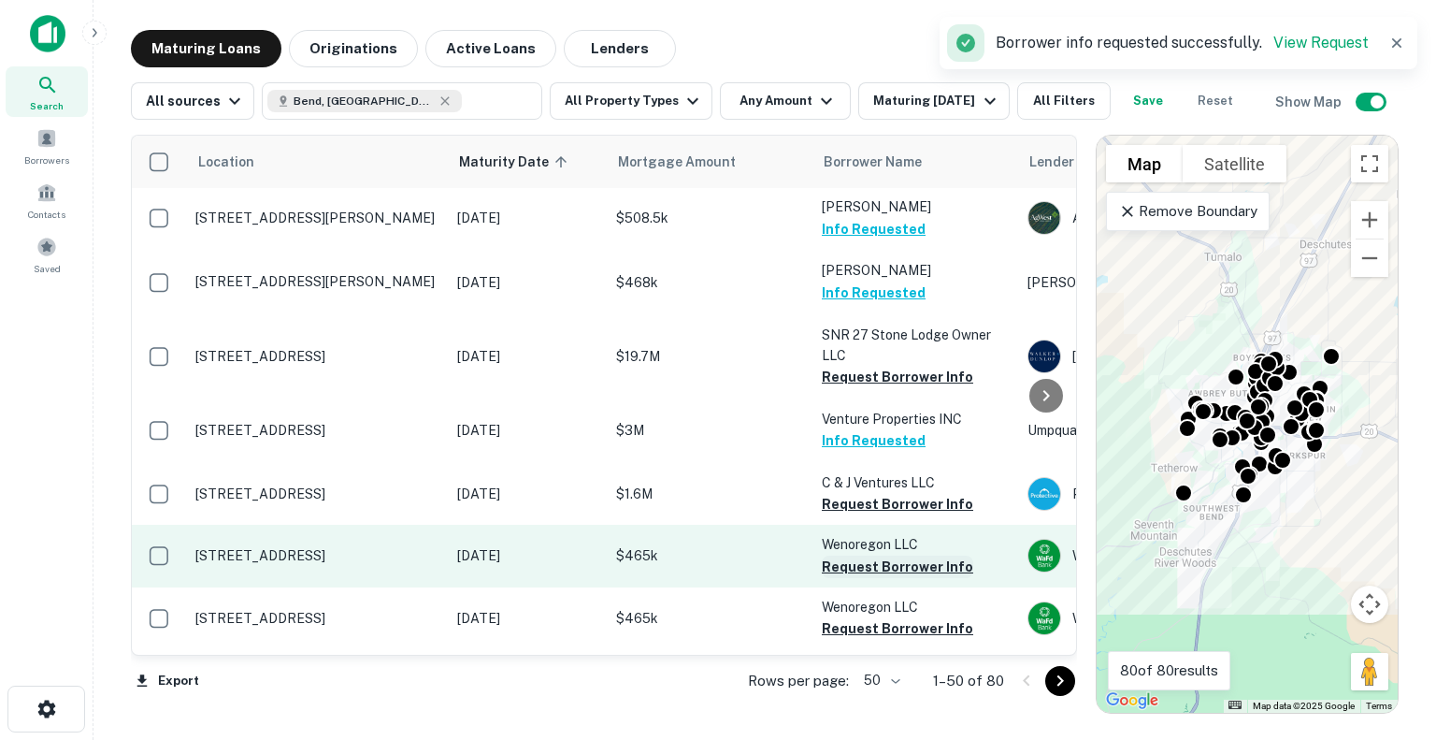
click at [860, 567] on button "Request Borrower Info" at bounding box center [897, 566] width 151 height 22
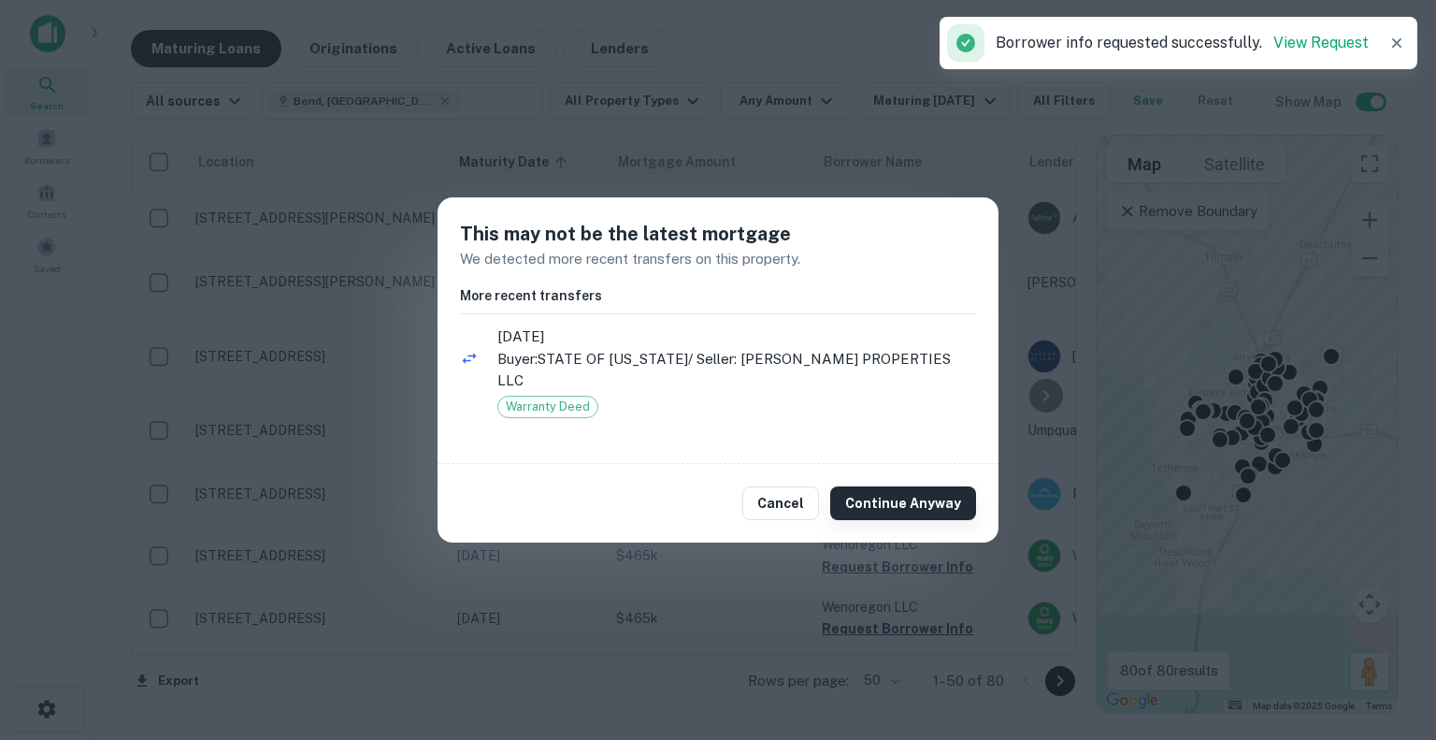
click at [898, 486] on button "Continue Anyway" at bounding box center [903, 503] width 146 height 34
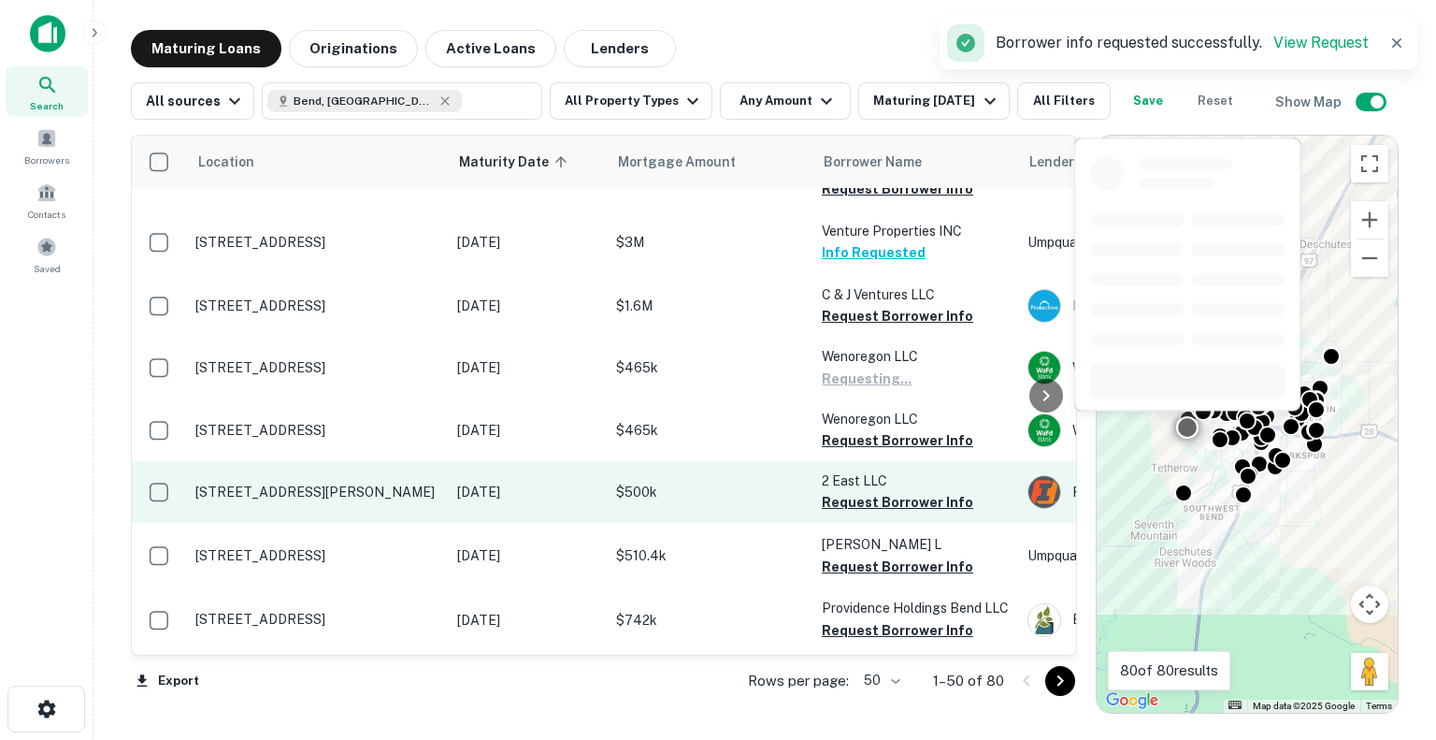
scroll to position [467, 0]
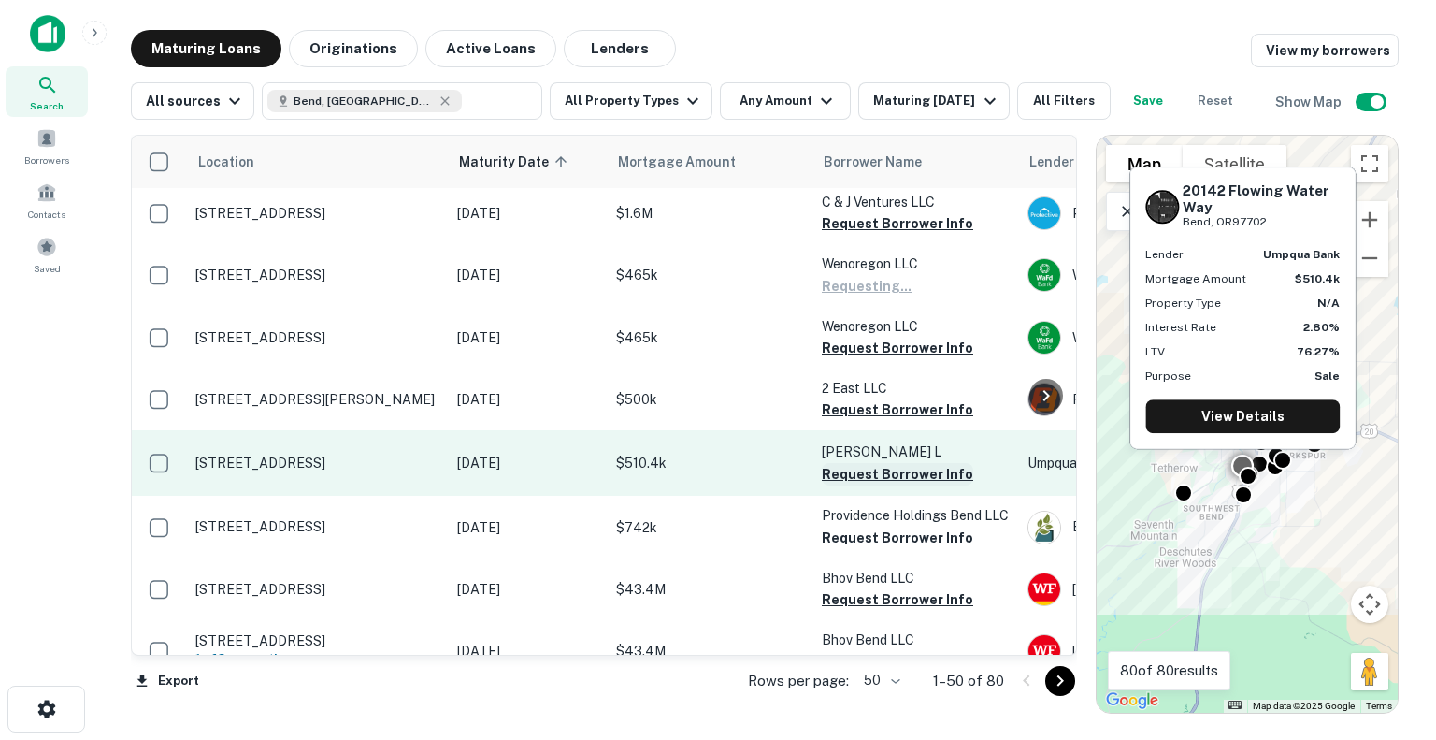
click at [901, 472] on button "Request Borrower Info" at bounding box center [897, 474] width 151 height 22
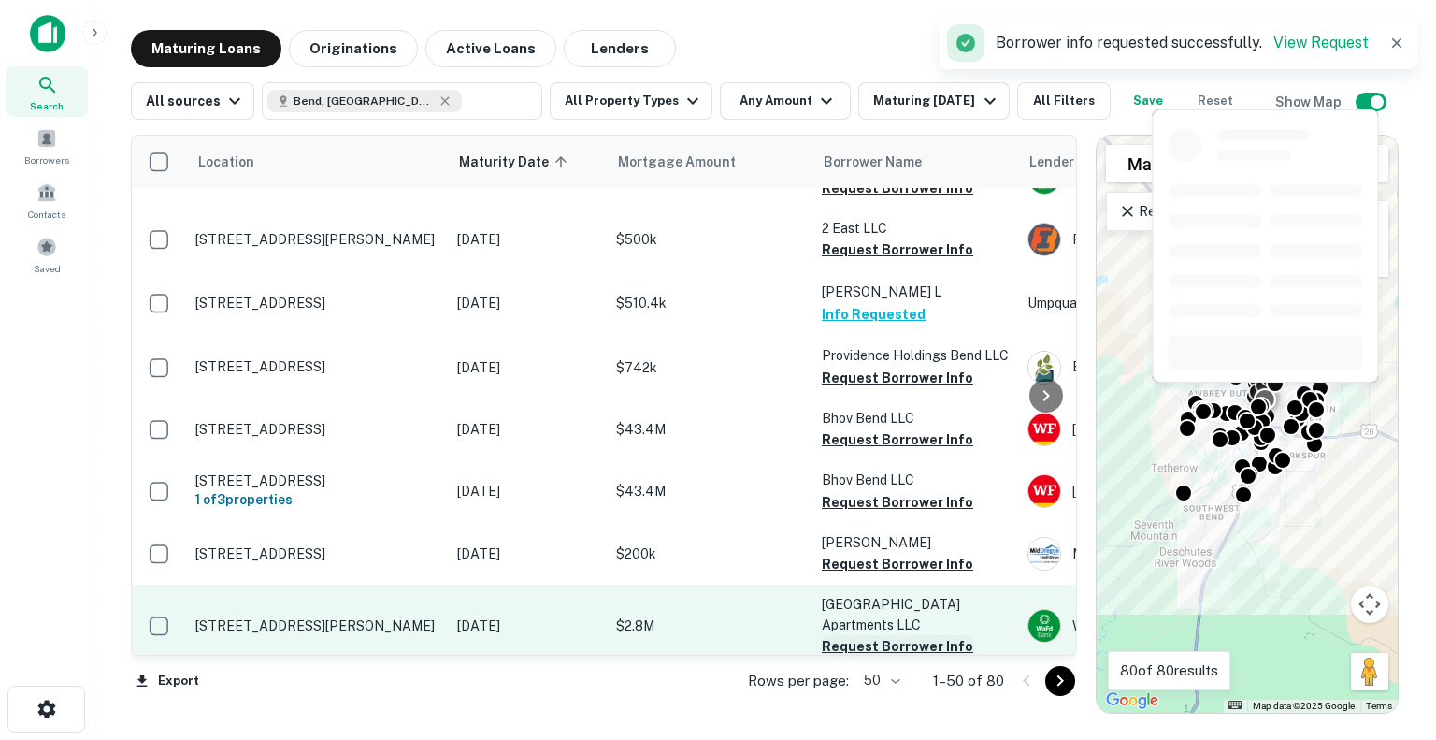
scroll to position [654, 0]
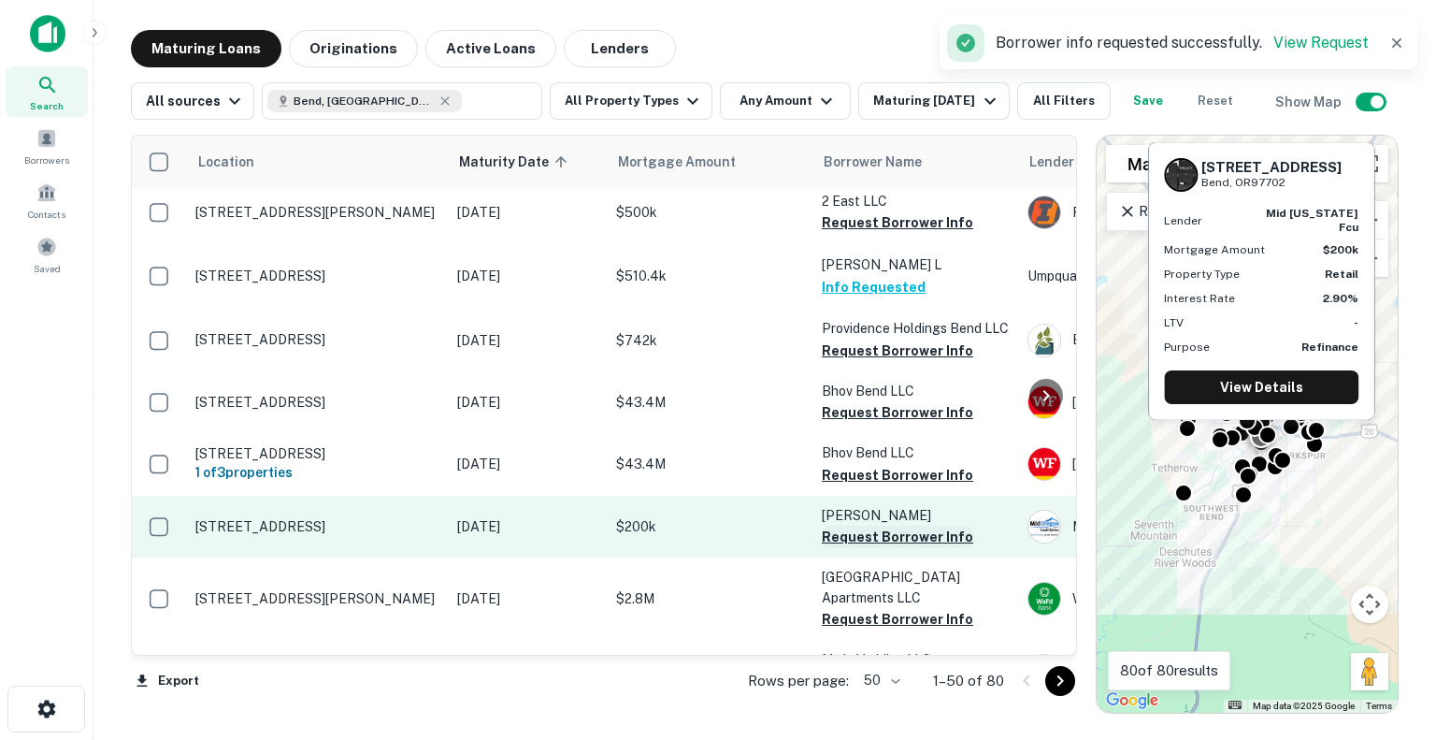
click at [912, 533] on button "Request Borrower Info" at bounding box center [897, 536] width 151 height 22
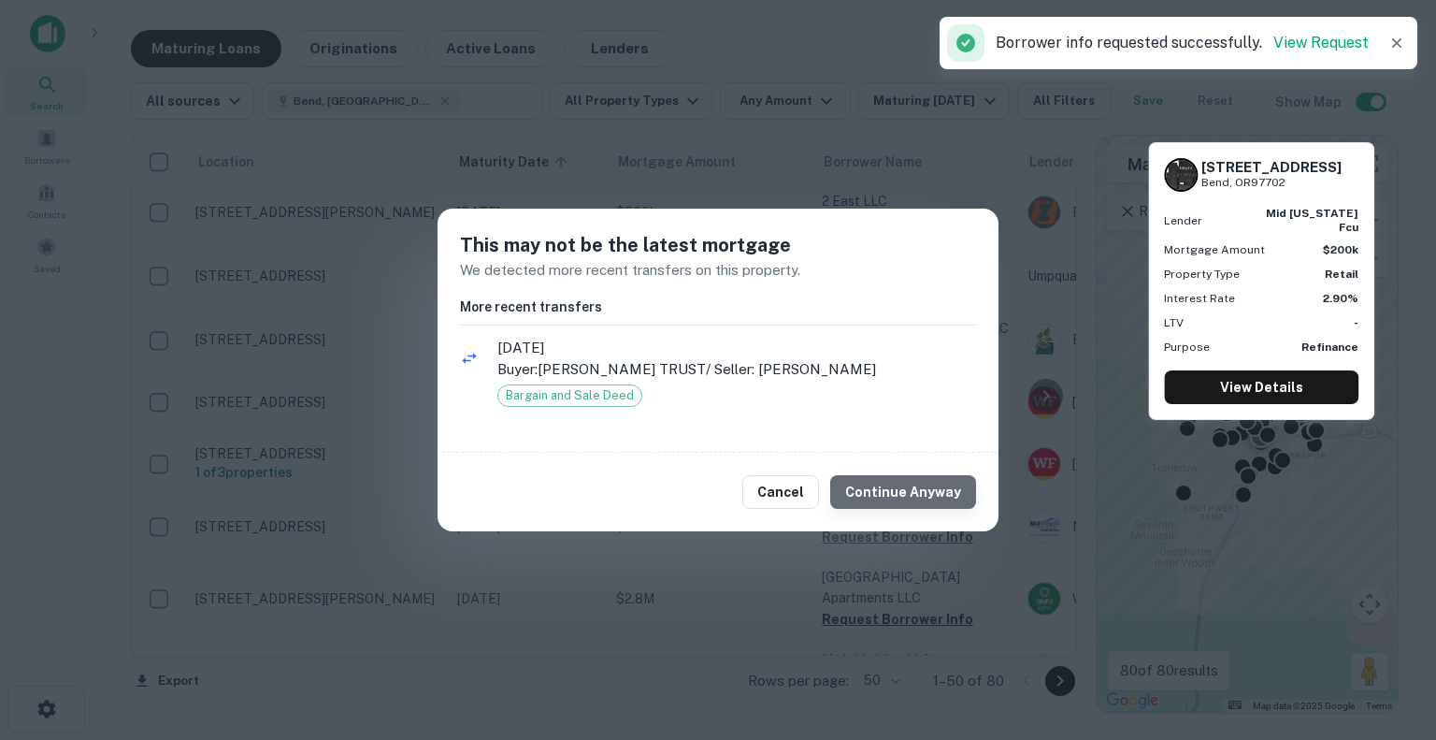
click at [924, 496] on button "Continue Anyway" at bounding box center [903, 492] width 146 height 34
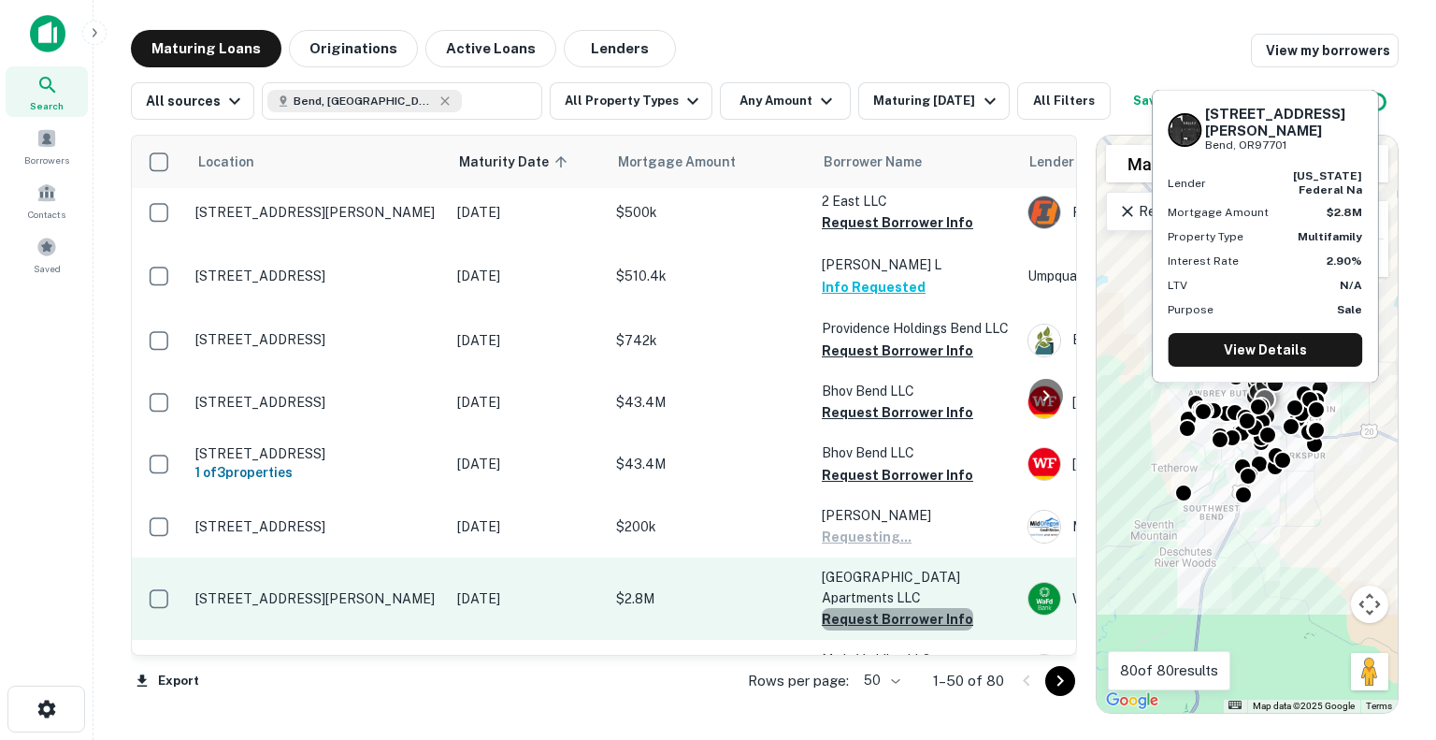
click at [916, 608] on button "Request Borrower Info" at bounding box center [897, 619] width 151 height 22
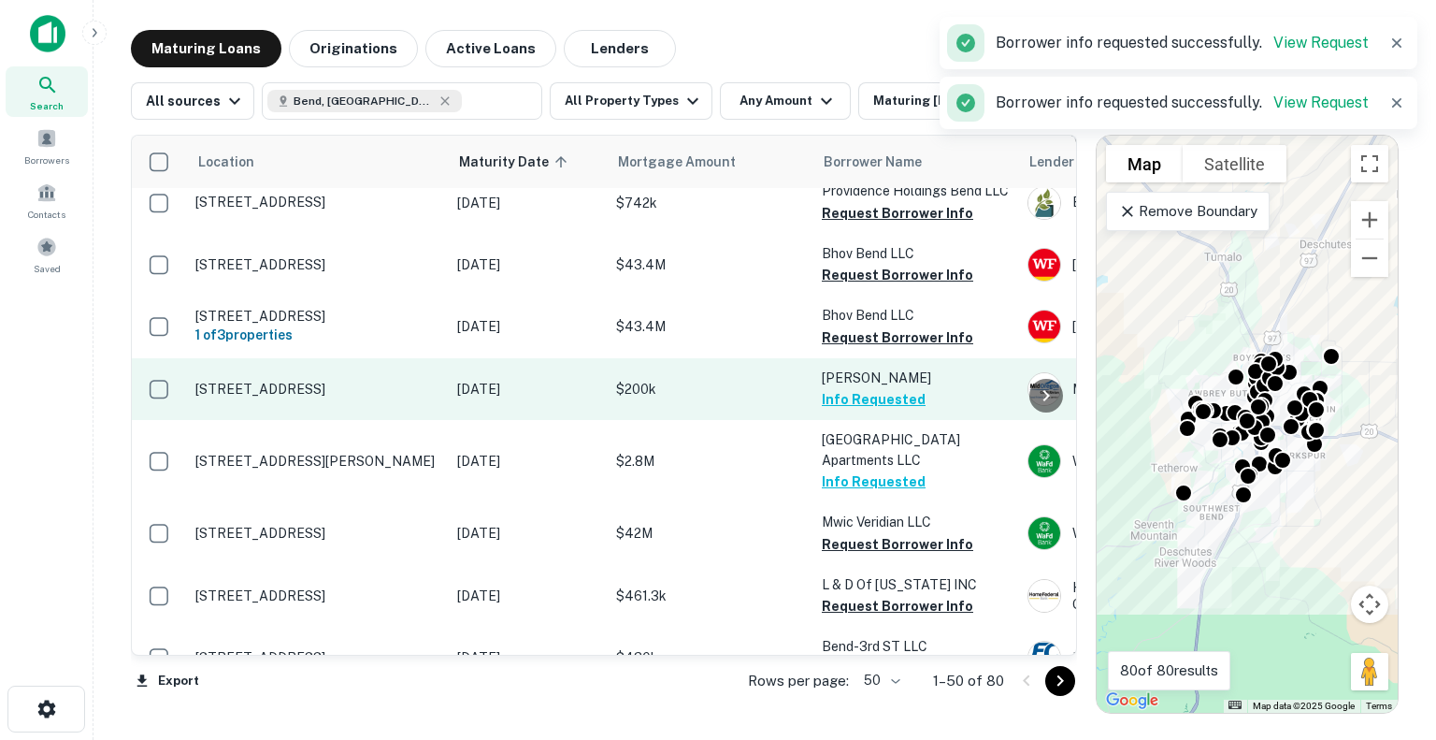
scroll to position [841, 0]
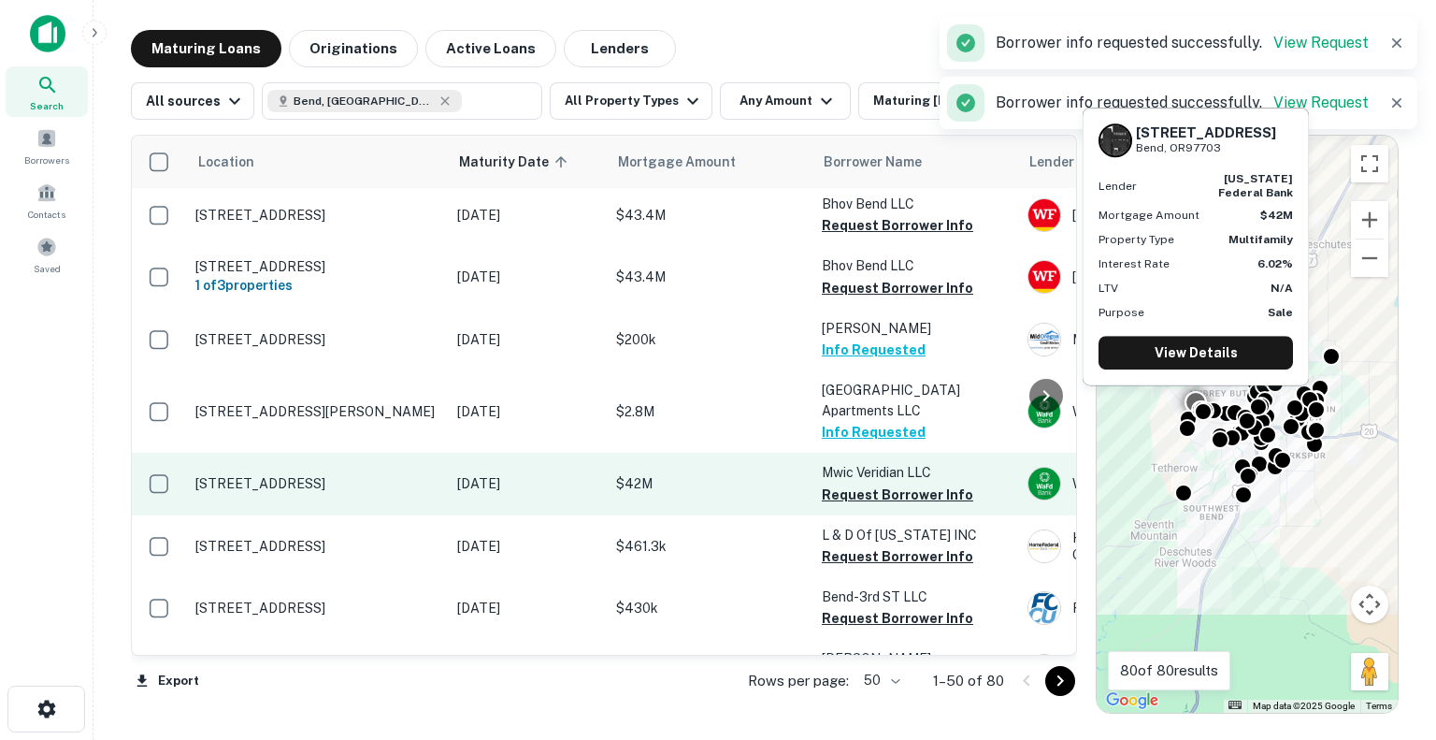
click at [912, 545] on button "Request Borrower Info" at bounding box center [897, 556] width 151 height 22
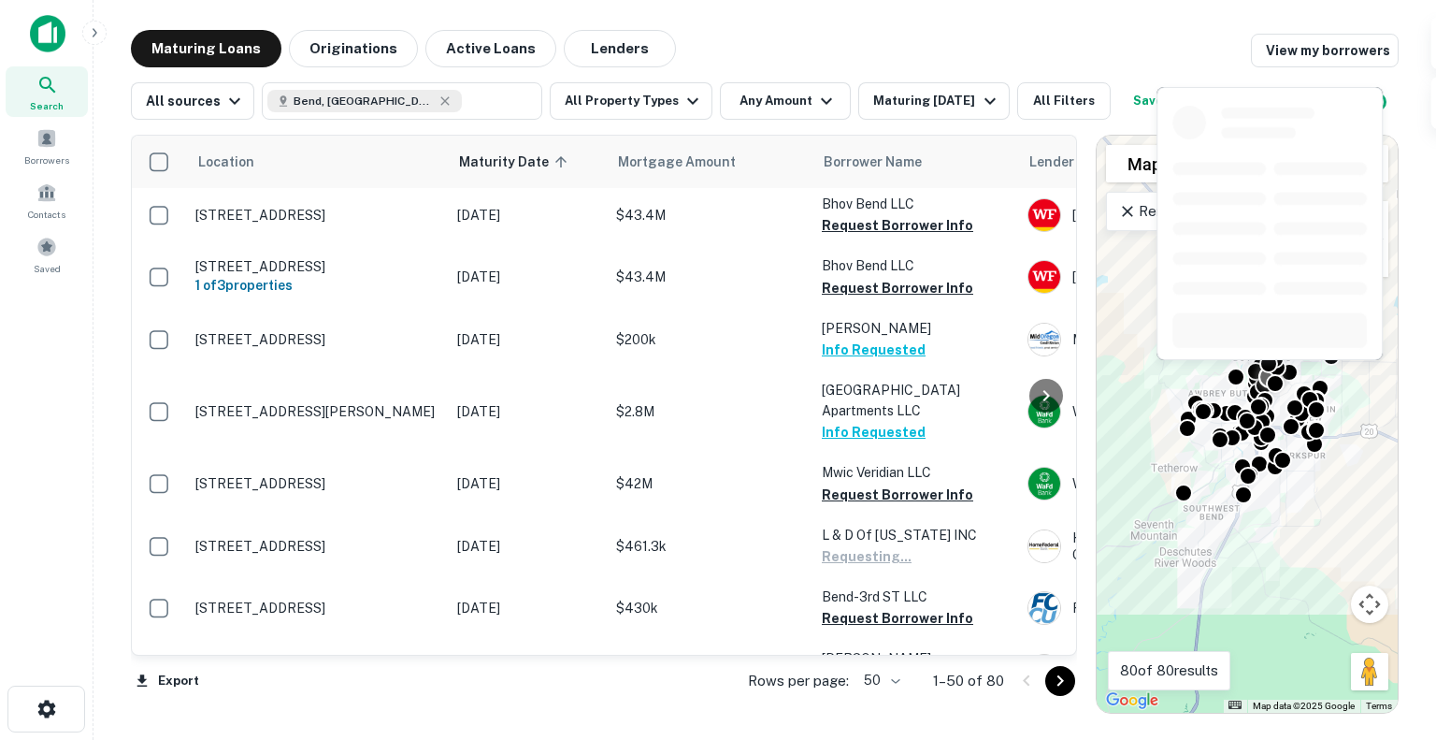
scroll to position [1122, 0]
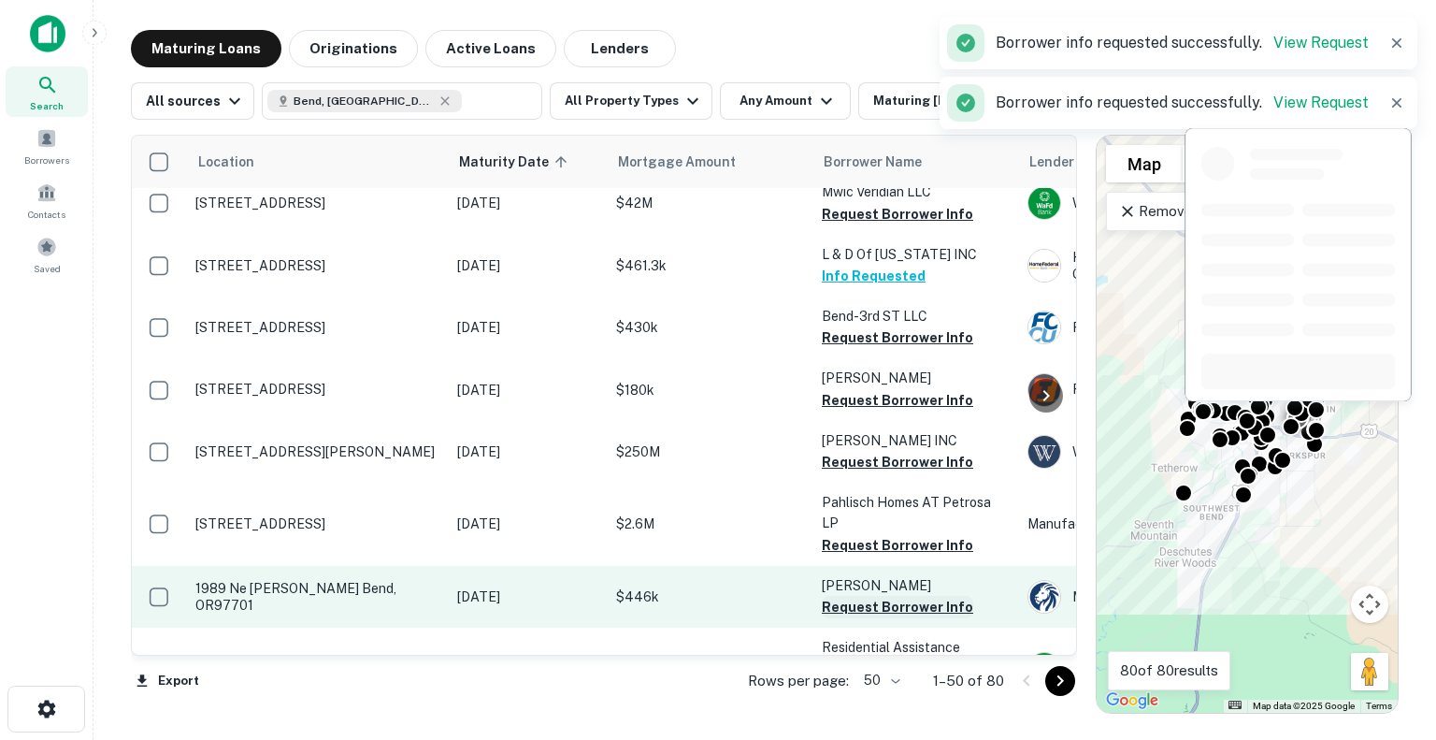
click at [898, 596] on button "Request Borrower Info" at bounding box center [897, 607] width 151 height 22
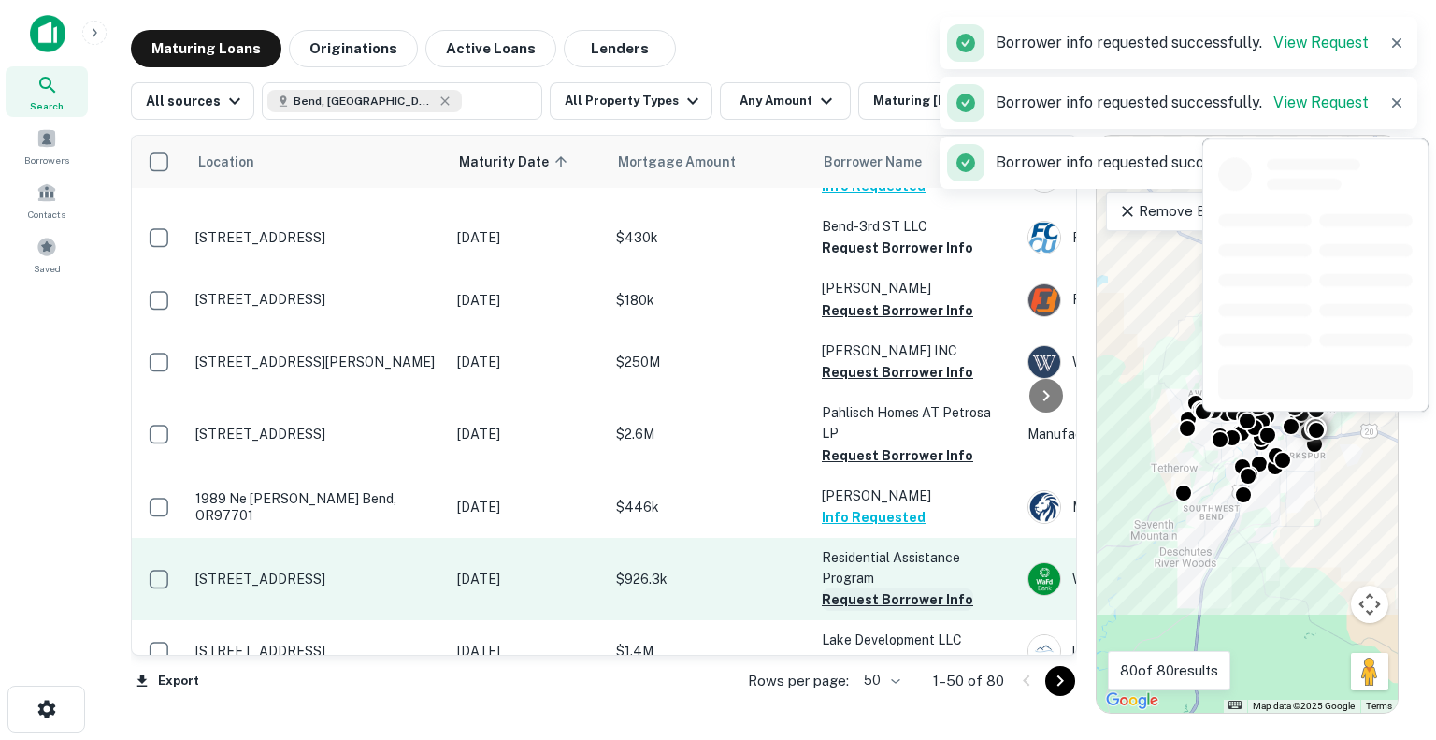
scroll to position [1309, 0]
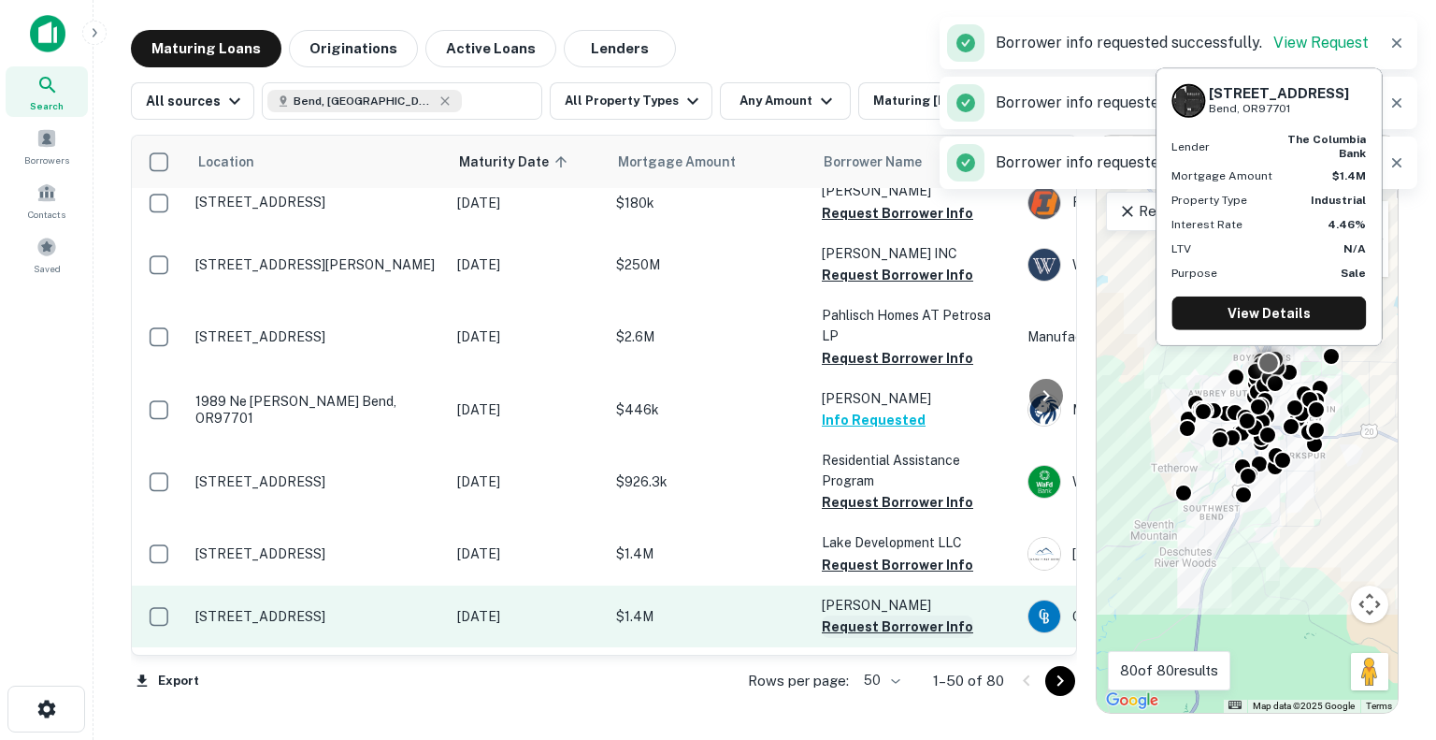
click at [904, 615] on button "Request Borrower Info" at bounding box center [897, 626] width 151 height 22
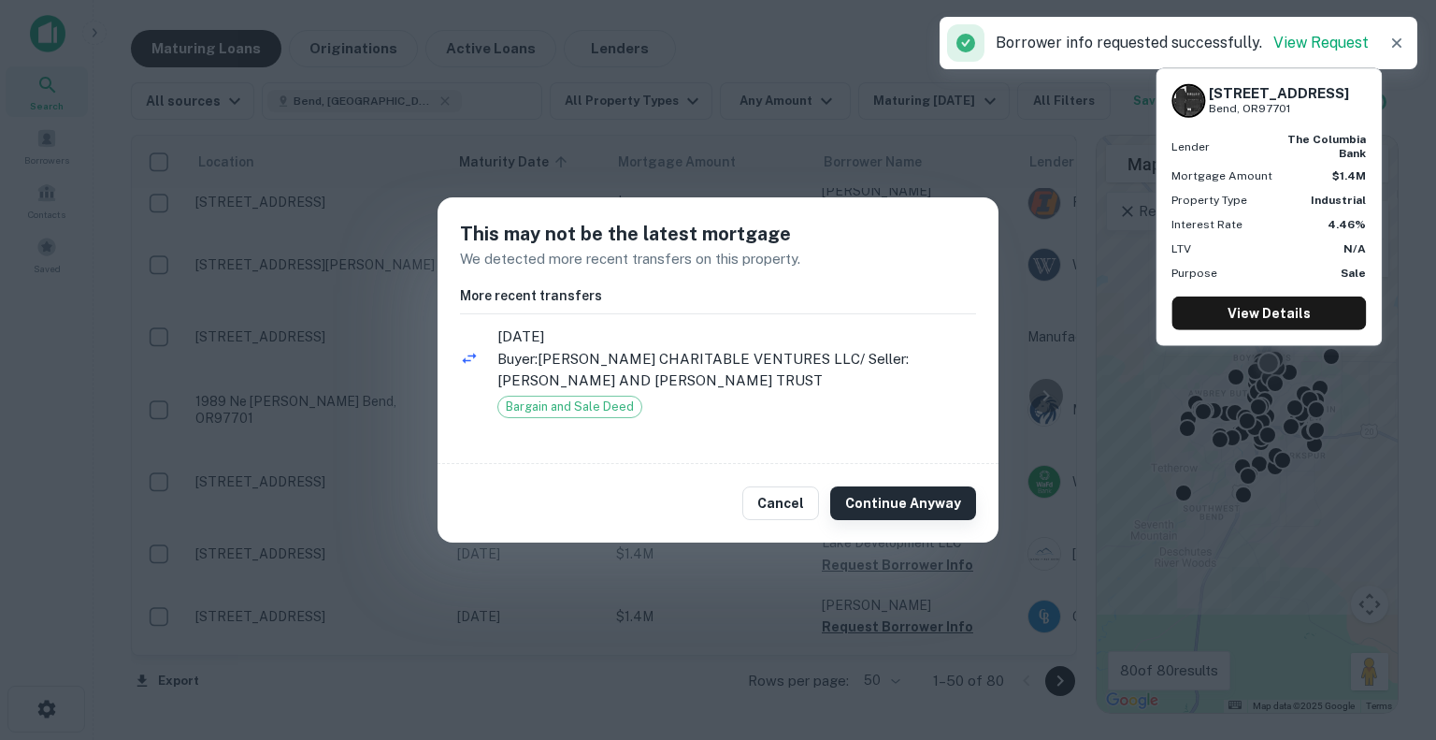
click at [911, 508] on button "Continue Anyway" at bounding box center [903, 503] width 146 height 34
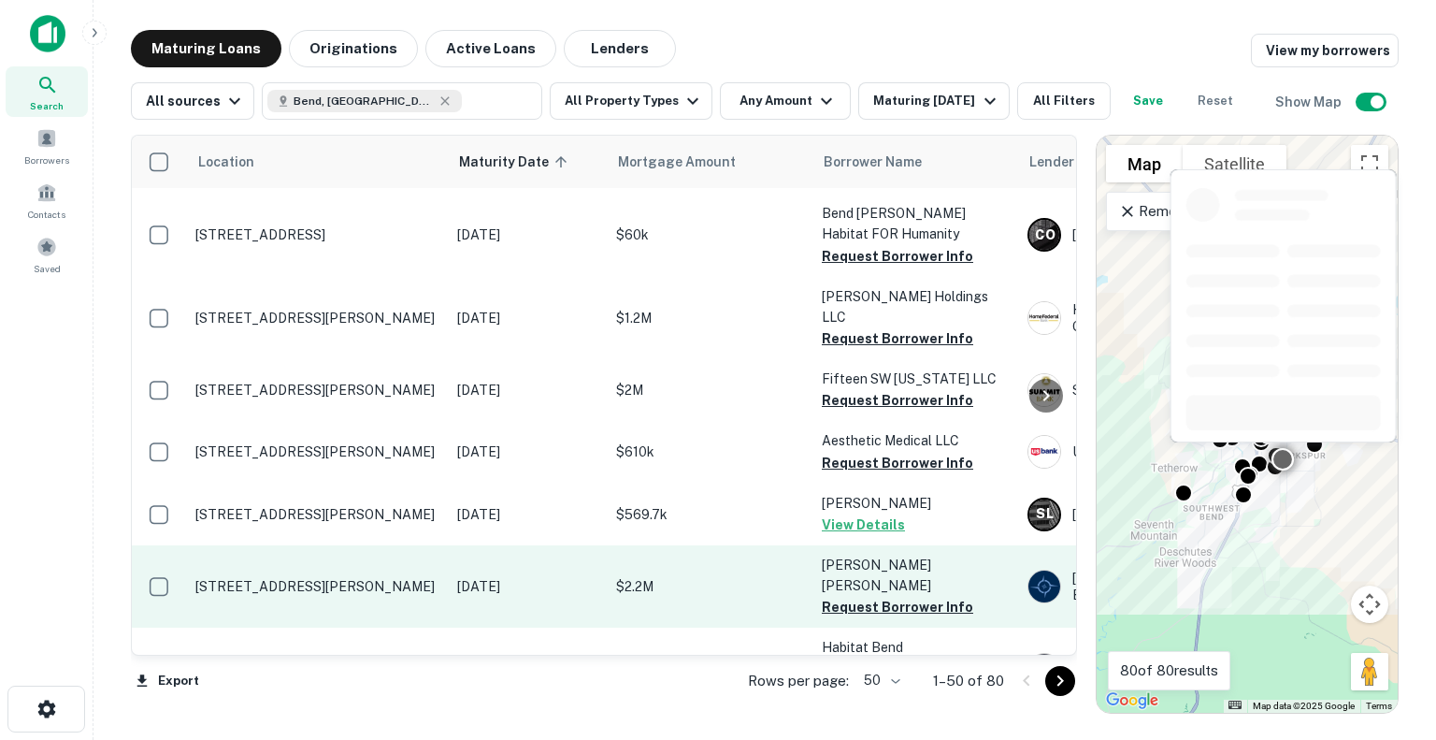
scroll to position [2150, 0]
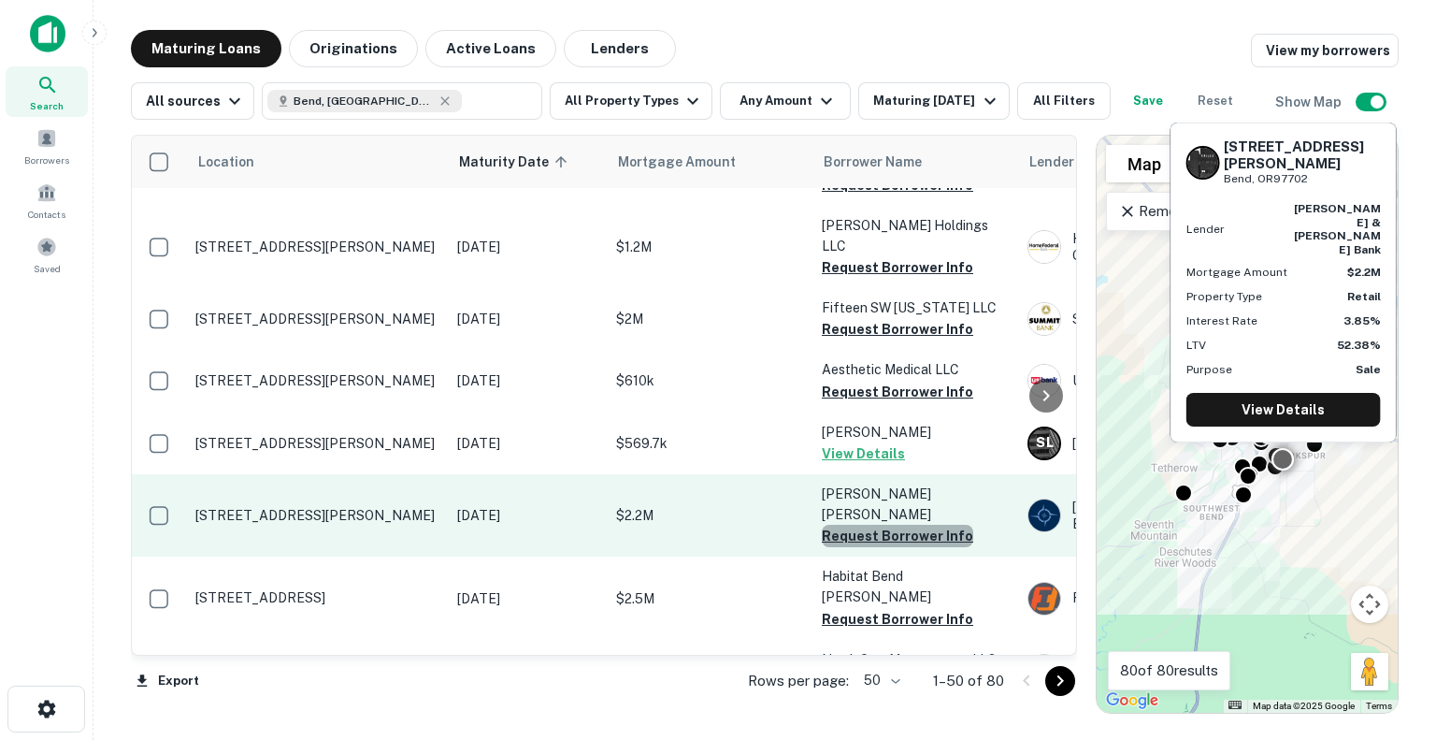
click at [925, 524] on button "Request Borrower Info" at bounding box center [897, 535] width 151 height 22
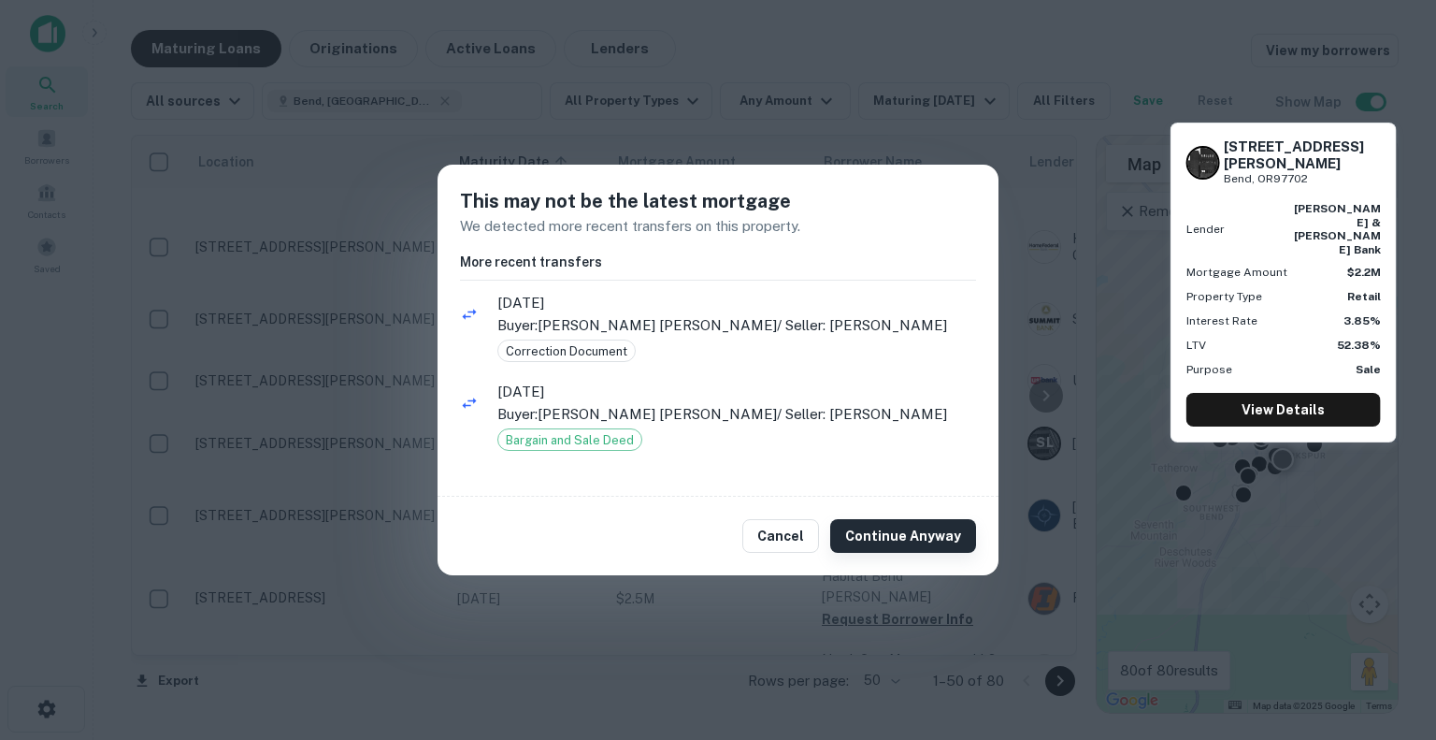
click at [912, 539] on button "Continue Anyway" at bounding box center [903, 536] width 146 height 34
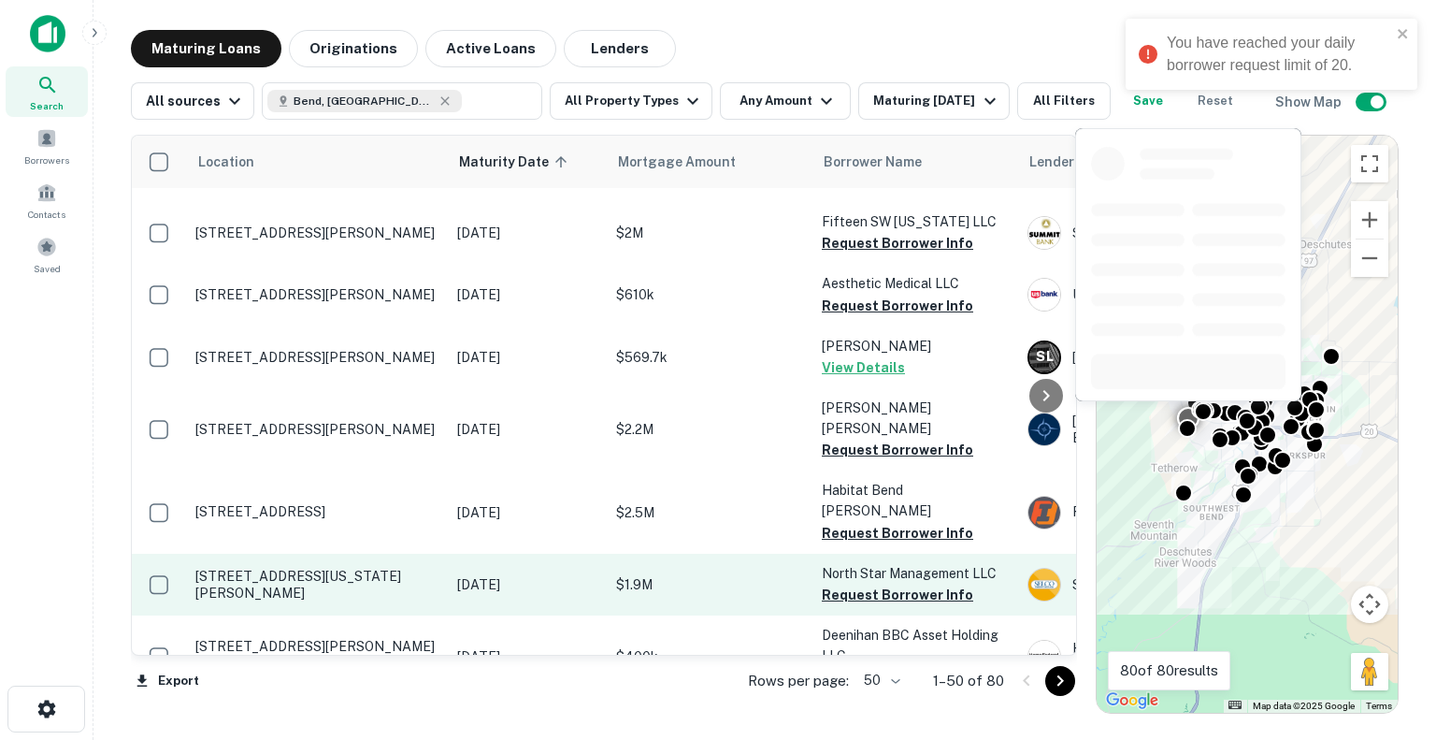
scroll to position [2244, 0]
